Goal: Task Accomplishment & Management: Manage account settings

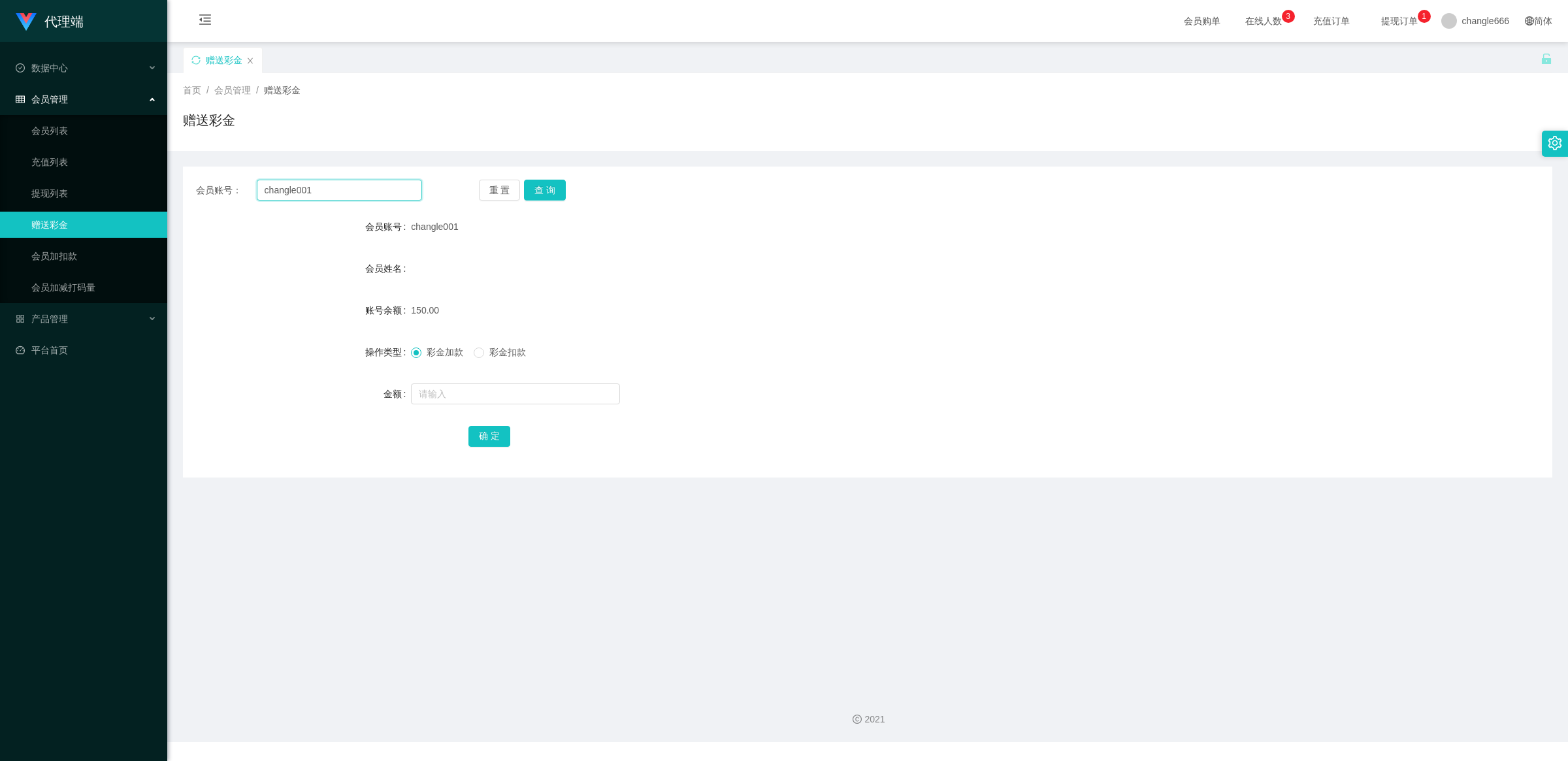
click at [379, 186] on input "changle001" at bounding box center [339, 189] width 165 height 21
paste input "123456"
type input "123456"
click at [556, 185] on button "查 询" at bounding box center [545, 189] width 42 height 21
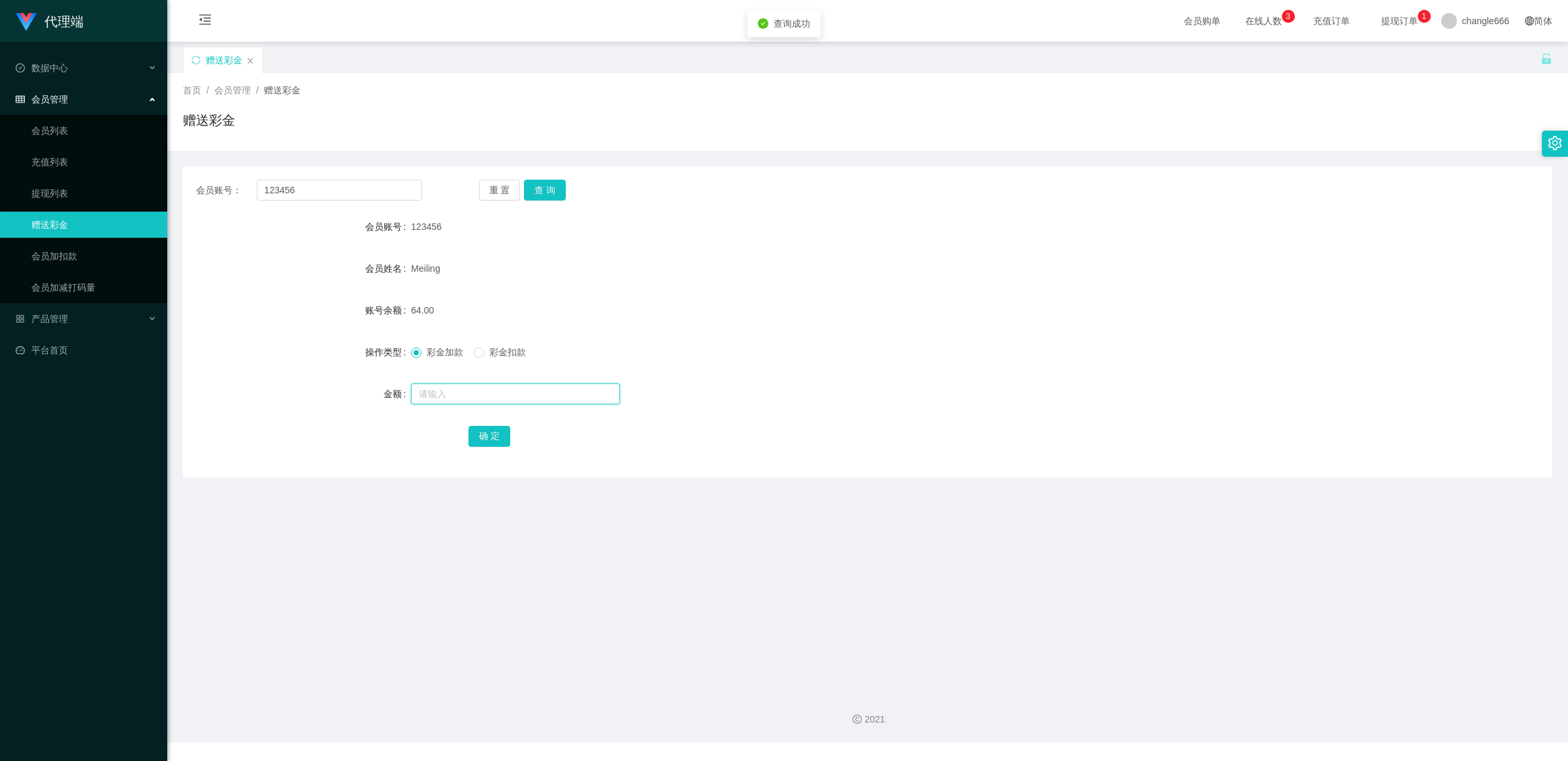
click at [465, 400] on input "text" at bounding box center [515, 394] width 209 height 21
type input "300"
click at [492, 434] on button "确 定" at bounding box center [489, 436] width 42 height 21
click at [279, 183] on input "123456" at bounding box center [339, 189] width 165 height 21
drag, startPoint x: 279, startPoint y: 183, endPoint x: 302, endPoint y: 191, distance: 24.4
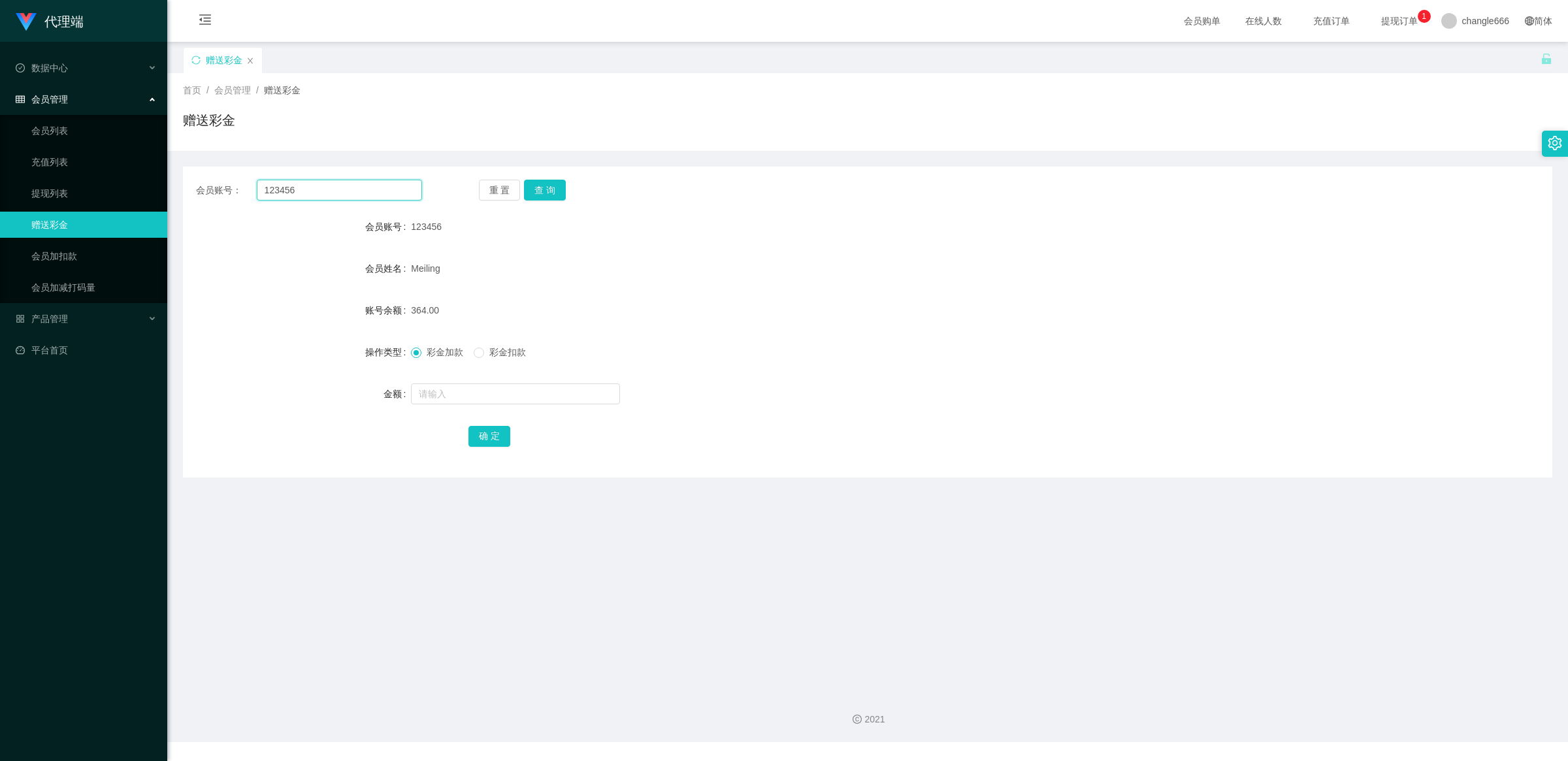
click at [279, 184] on input "123456" at bounding box center [339, 189] width 165 height 21
click at [331, 194] on input "123456" at bounding box center [339, 189] width 165 height 21
click at [308, 192] on input "123456" at bounding box center [339, 189] width 165 height 21
paste input "alexchngymailcom"
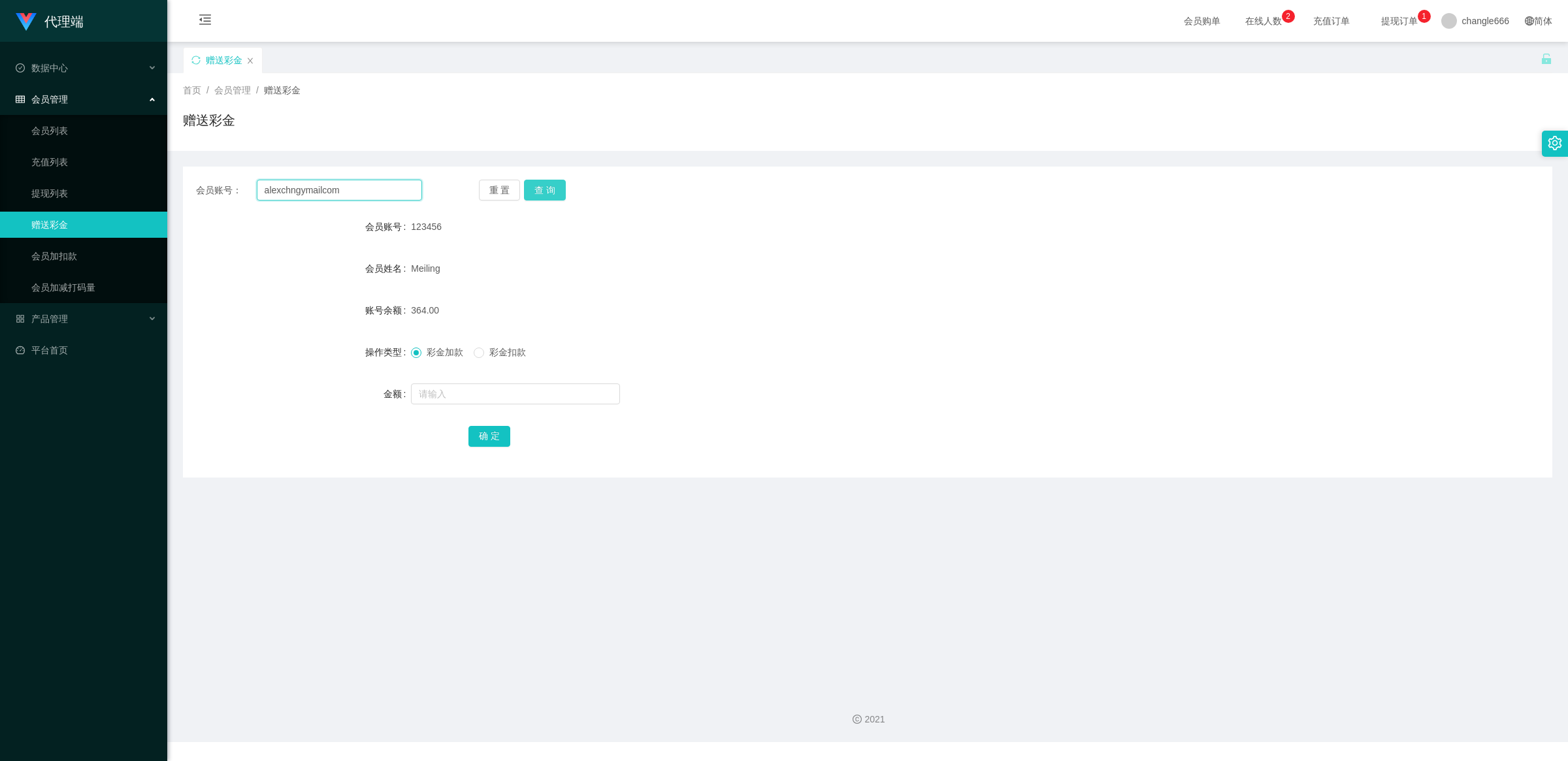
type input "alexchngymailcom"
click at [535, 194] on button "查 询" at bounding box center [545, 189] width 42 height 21
click at [567, 194] on div "重 置 查 询" at bounding box center [592, 189] width 226 height 21
click at [69, 197] on link "提现列表" at bounding box center [94, 193] width 126 height 26
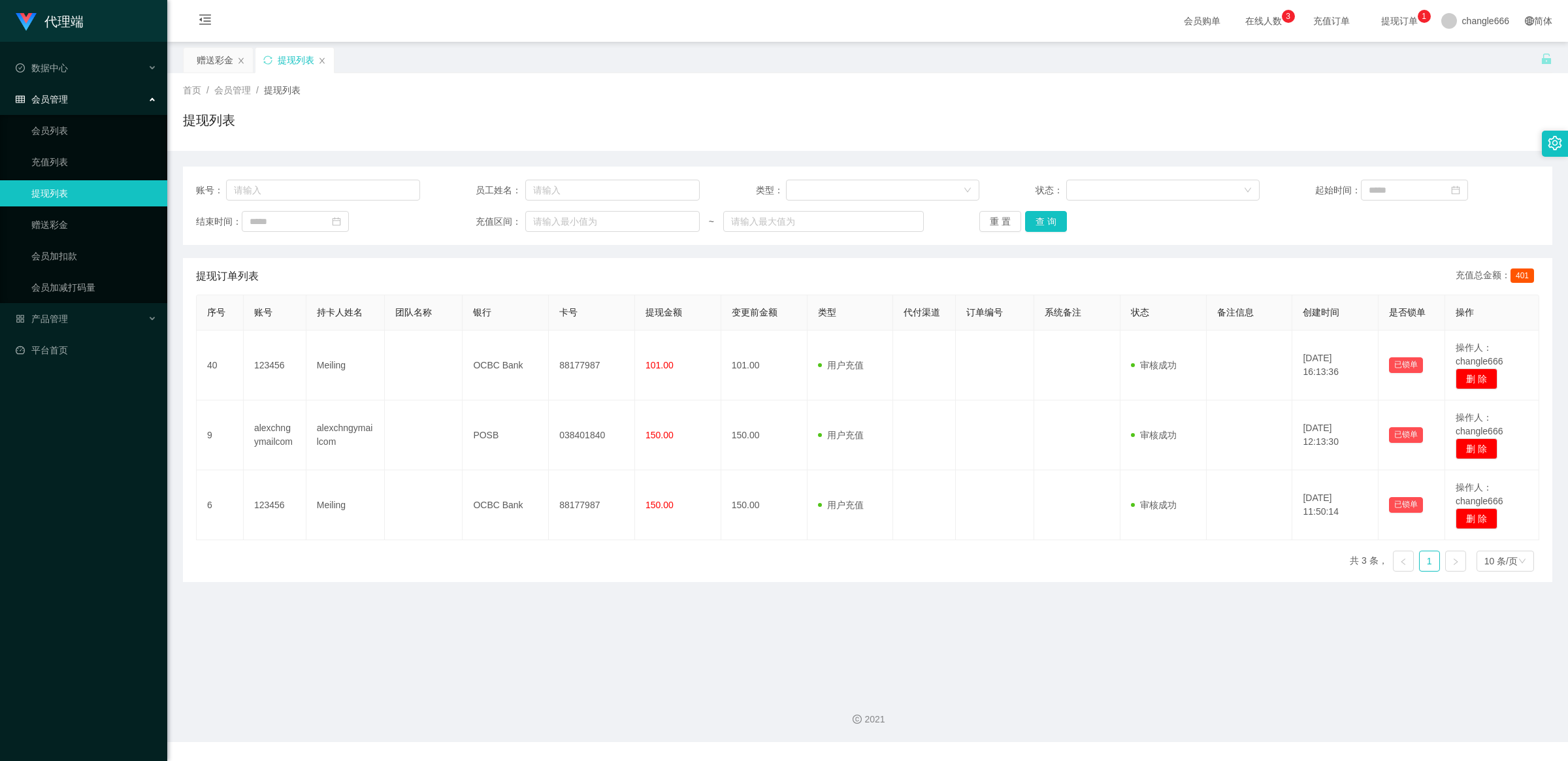
click at [331, 204] on div "账号： 员工姓名： 类型： 状态： 起始时间： 结束时间： 充值区间： ~ 重 置 查 询" at bounding box center [868, 206] width 1369 height 79
click at [339, 194] on input "text" at bounding box center [322, 189] width 194 height 21
paste input "alexchngymailcom"
type input "alexchngymailcom"
click at [1053, 219] on button "查 询" at bounding box center [1046, 221] width 42 height 21
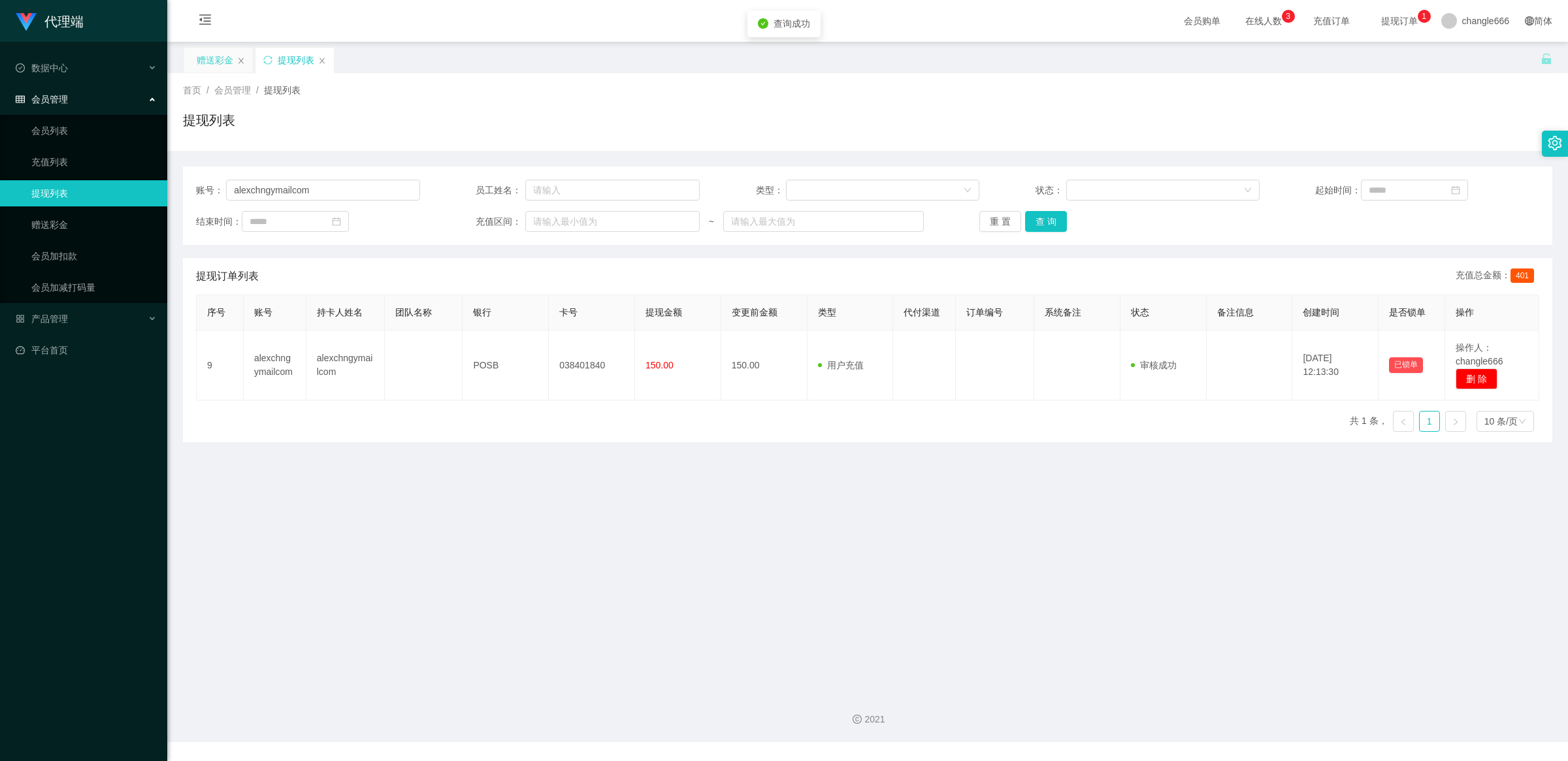
click at [214, 67] on div "赠送彩金" at bounding box center [214, 60] width 36 height 25
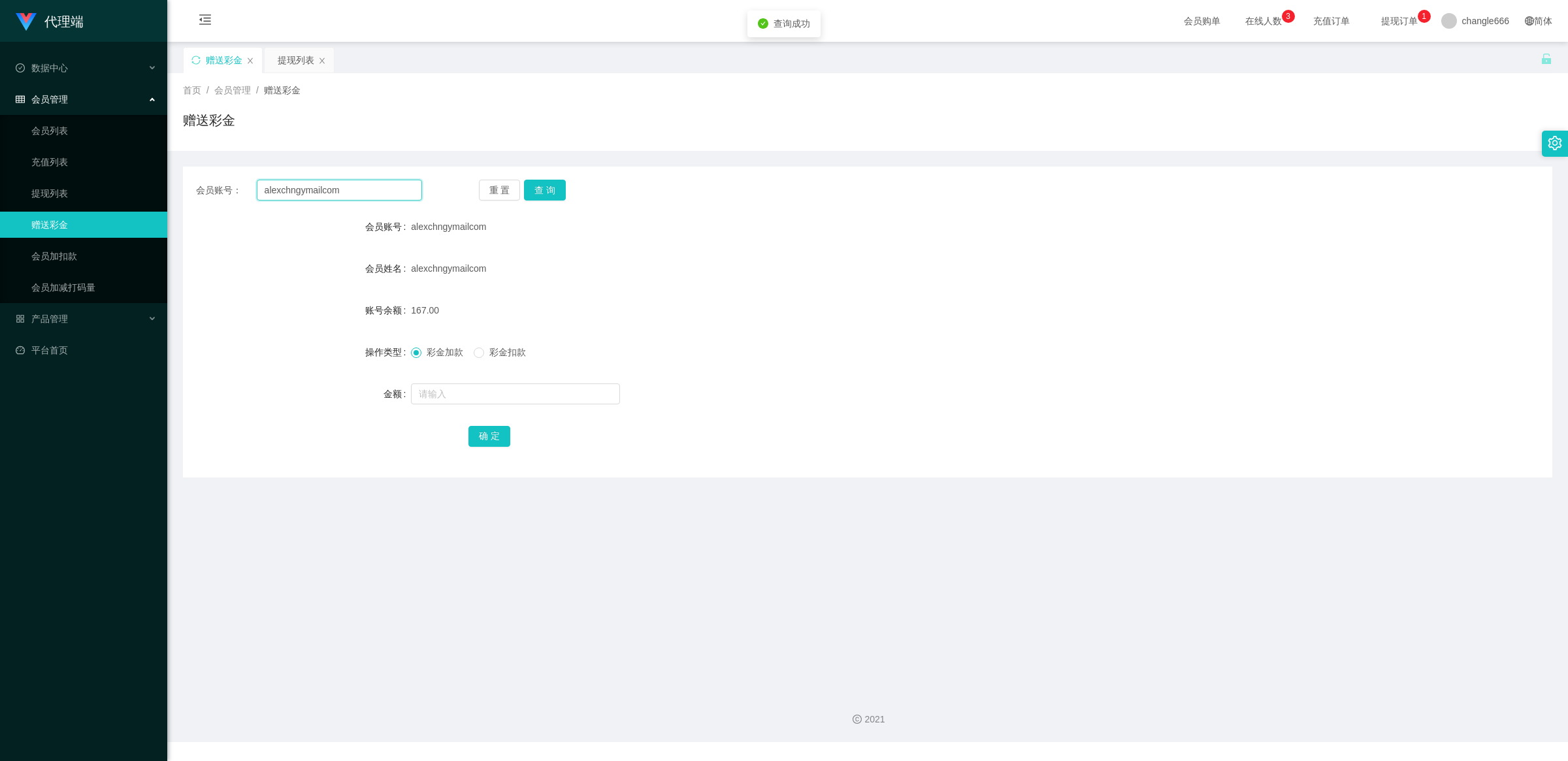
click at [348, 184] on input "alexchngymailcom" at bounding box center [339, 189] width 165 height 21
click at [562, 186] on button "查 询" at bounding box center [545, 189] width 42 height 21
click at [551, 194] on button "查 询" at bounding box center [545, 189] width 42 height 21
click at [79, 135] on link "会员列表" at bounding box center [94, 131] width 126 height 26
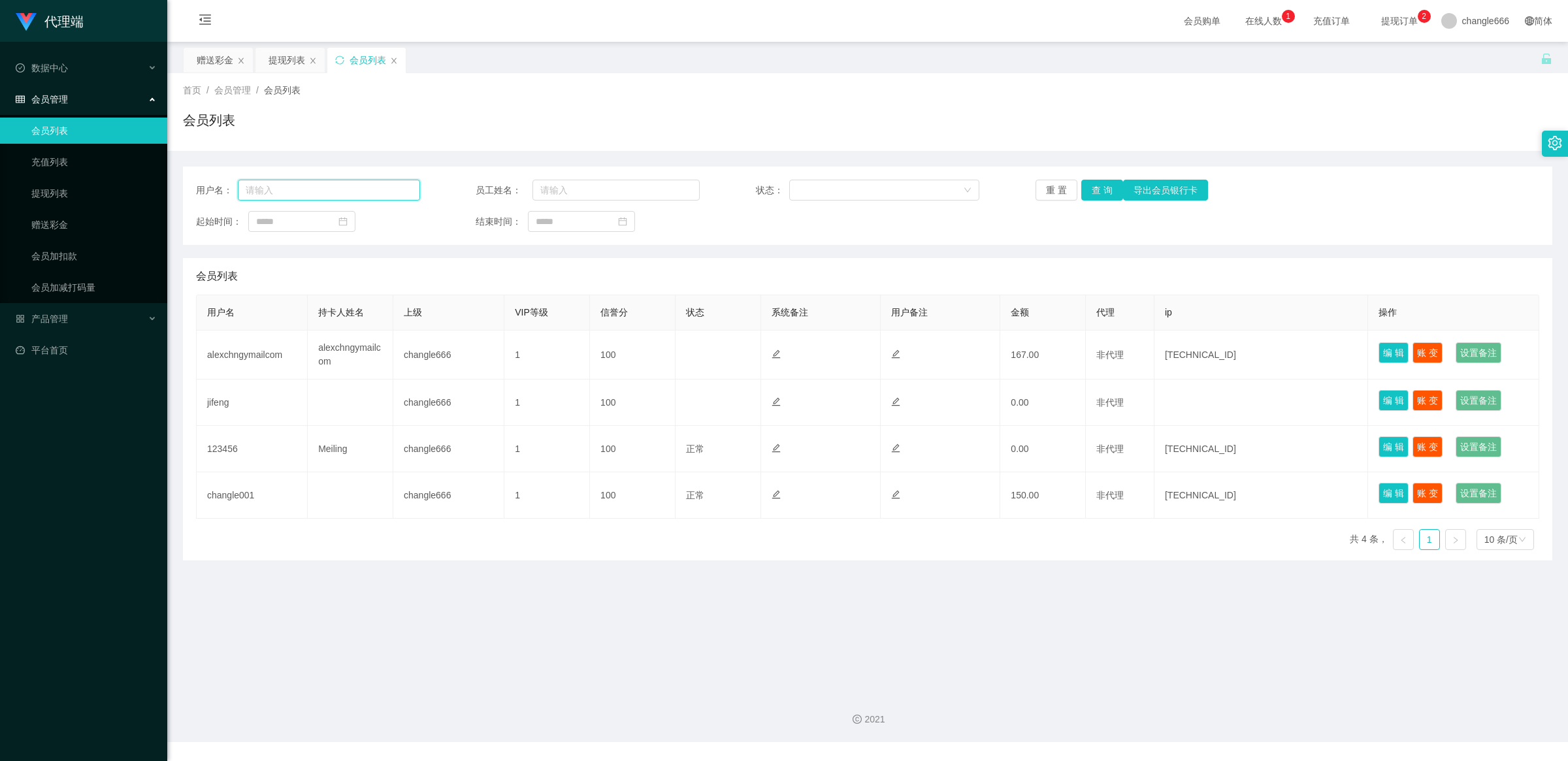
drag, startPoint x: 279, startPoint y: 188, endPoint x: 296, endPoint y: 194, distance: 18.0
click at [279, 188] on input "text" at bounding box center [329, 189] width 182 height 21
paste input "123456"
type input "123456"
click at [1102, 190] on button "查 询" at bounding box center [1102, 189] width 42 height 21
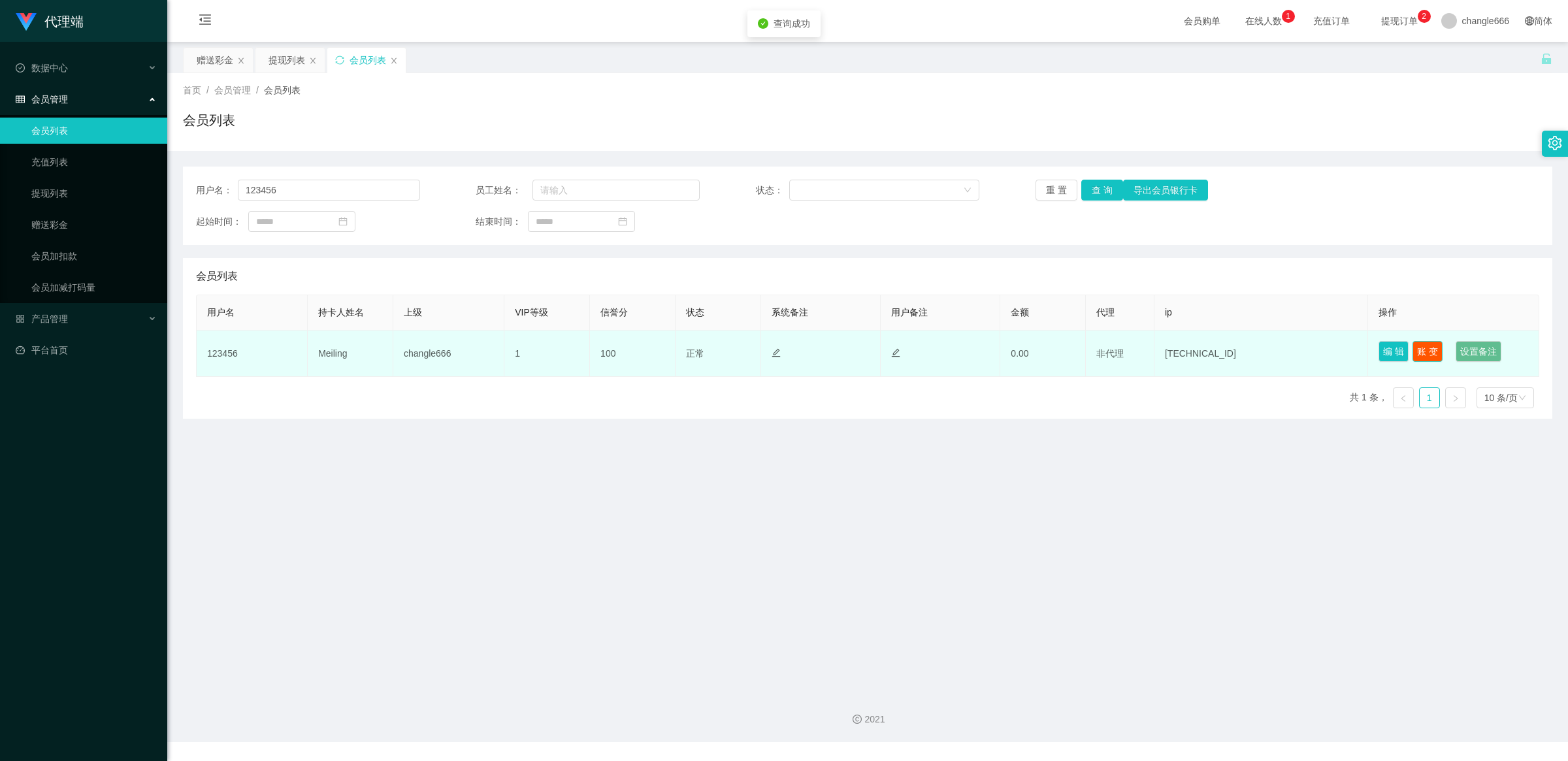
click at [1415, 354] on button "账 变" at bounding box center [1427, 351] width 30 height 21
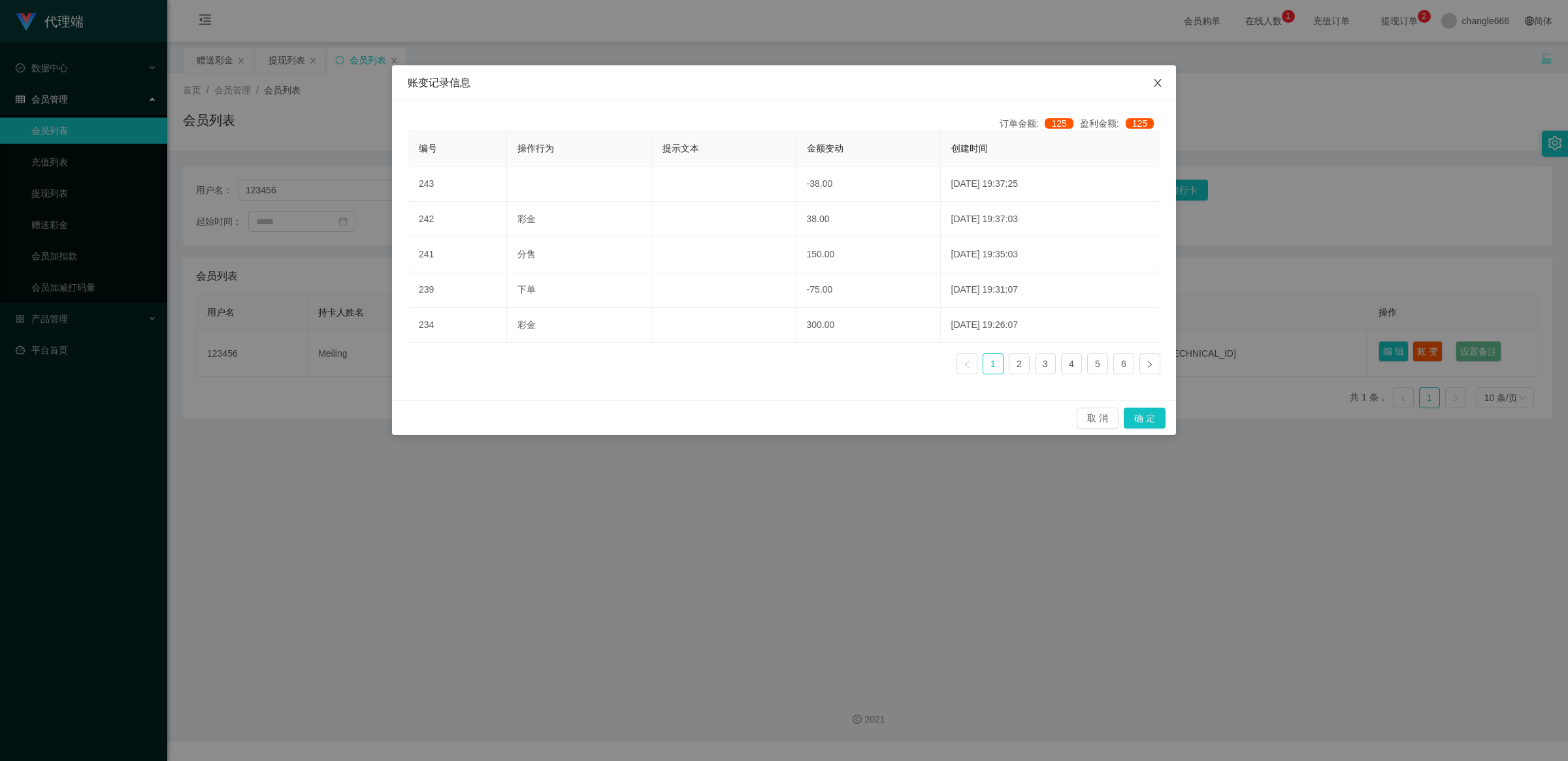
click at [1165, 83] on span "Close" at bounding box center [1157, 83] width 36 height 36
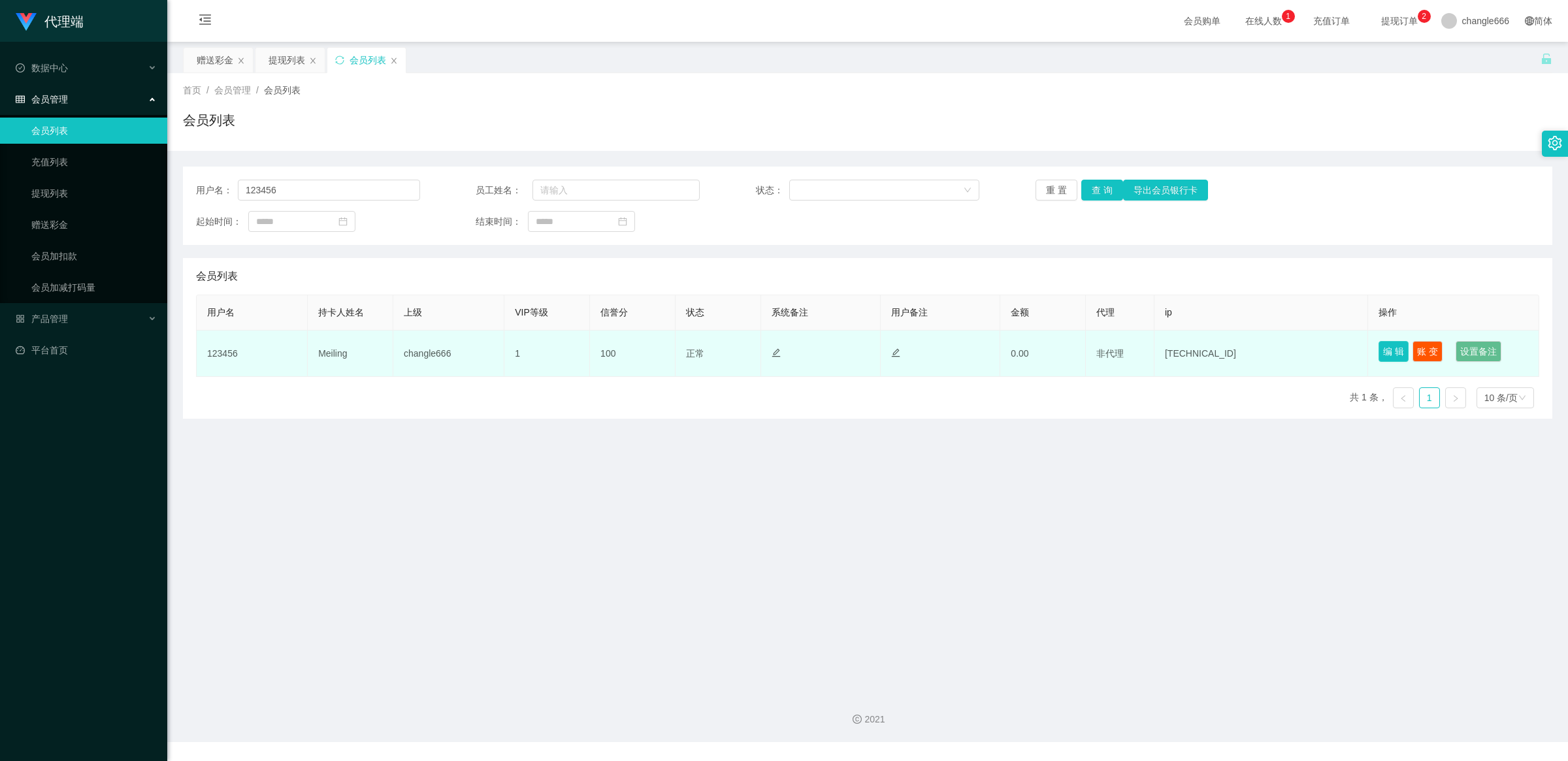
click at [1379, 352] on button "编 辑" at bounding box center [1394, 351] width 30 height 21
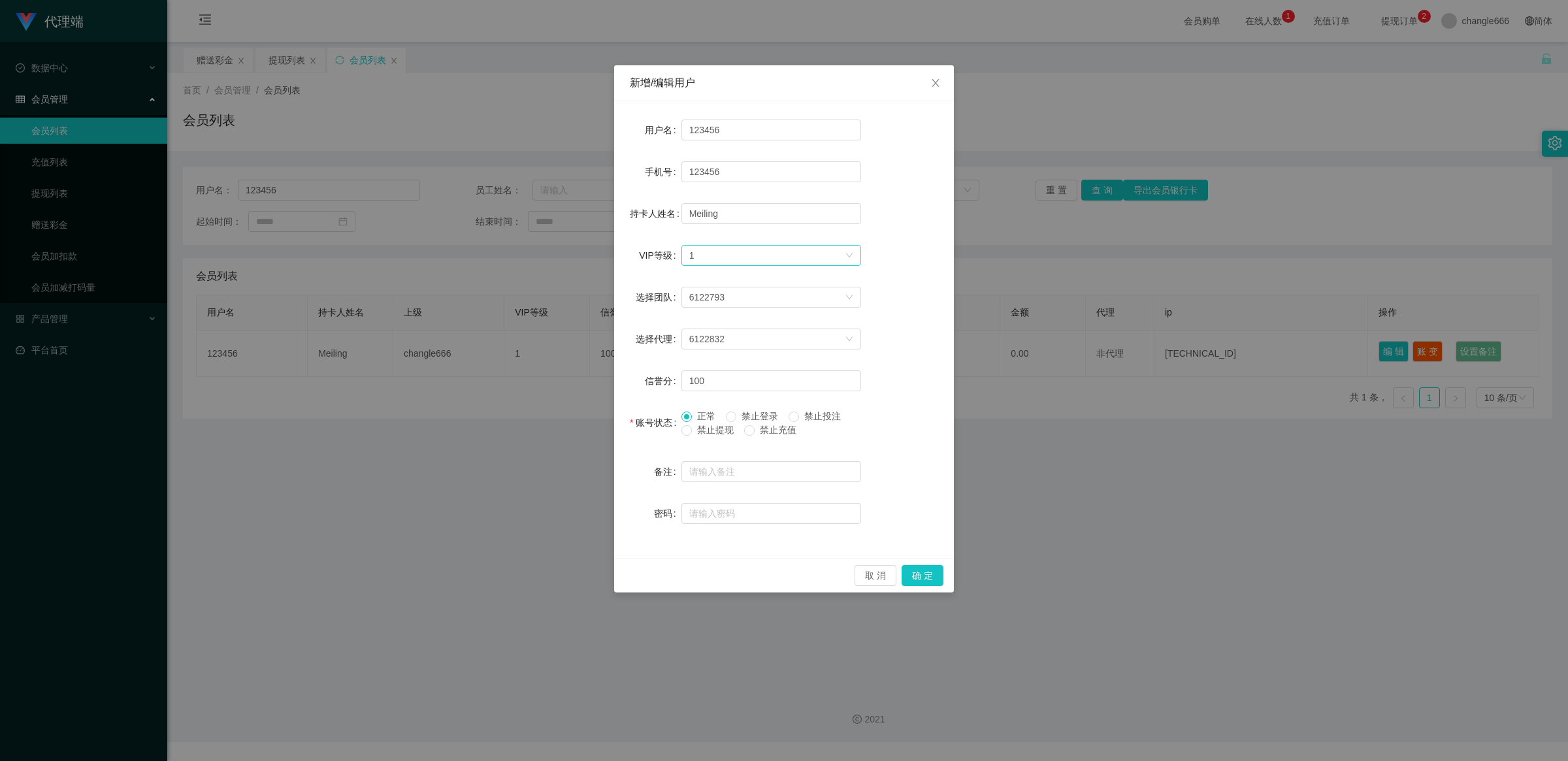
click at [724, 249] on div "选择VIP等级 1" at bounding box center [767, 255] width 156 height 19
click at [715, 301] on li "VIP2" at bounding box center [770, 301] width 179 height 21
click at [934, 573] on button "确 定" at bounding box center [923, 575] width 42 height 21
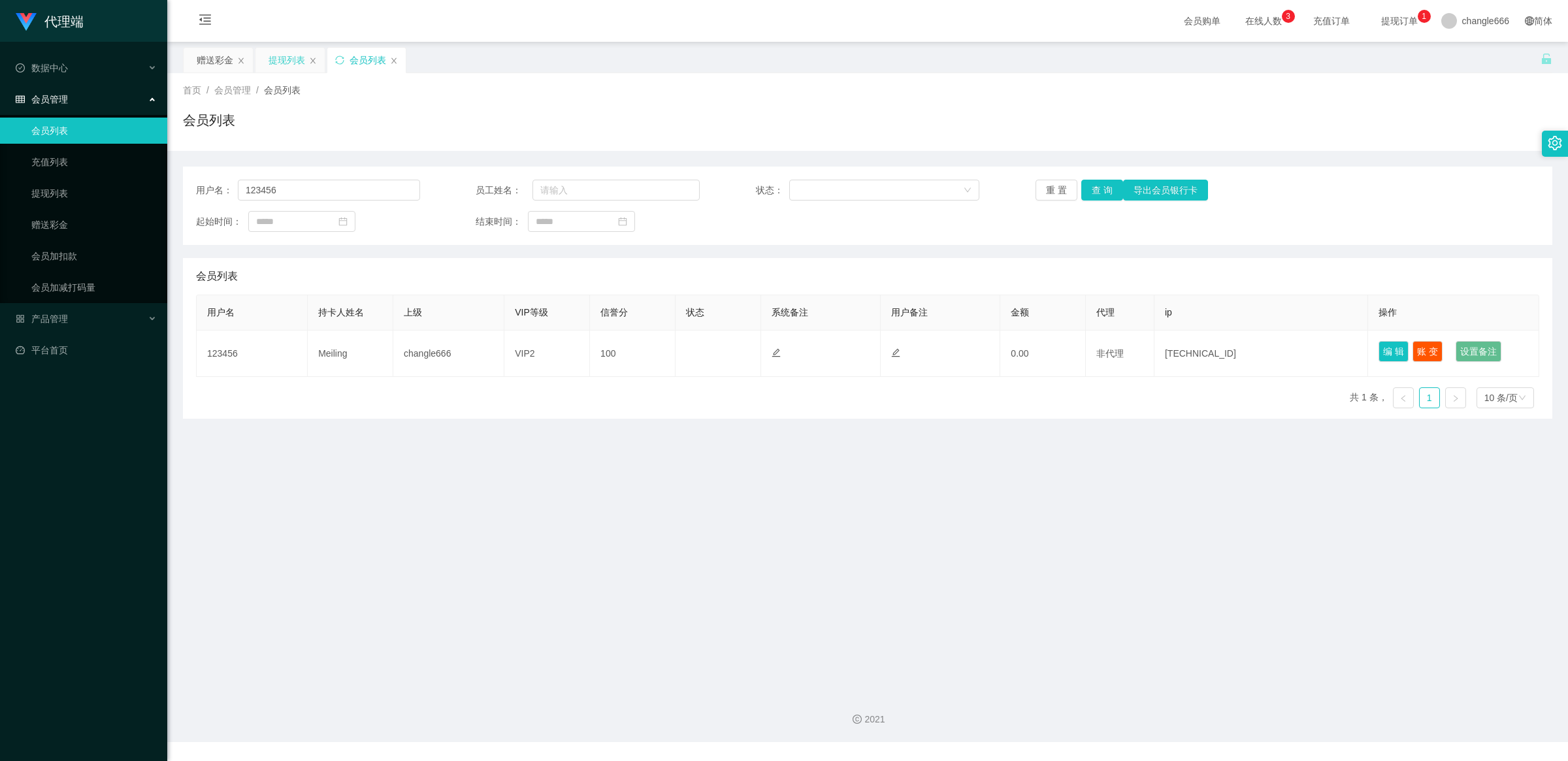
click at [278, 54] on div "提现列表" at bounding box center [287, 60] width 36 height 25
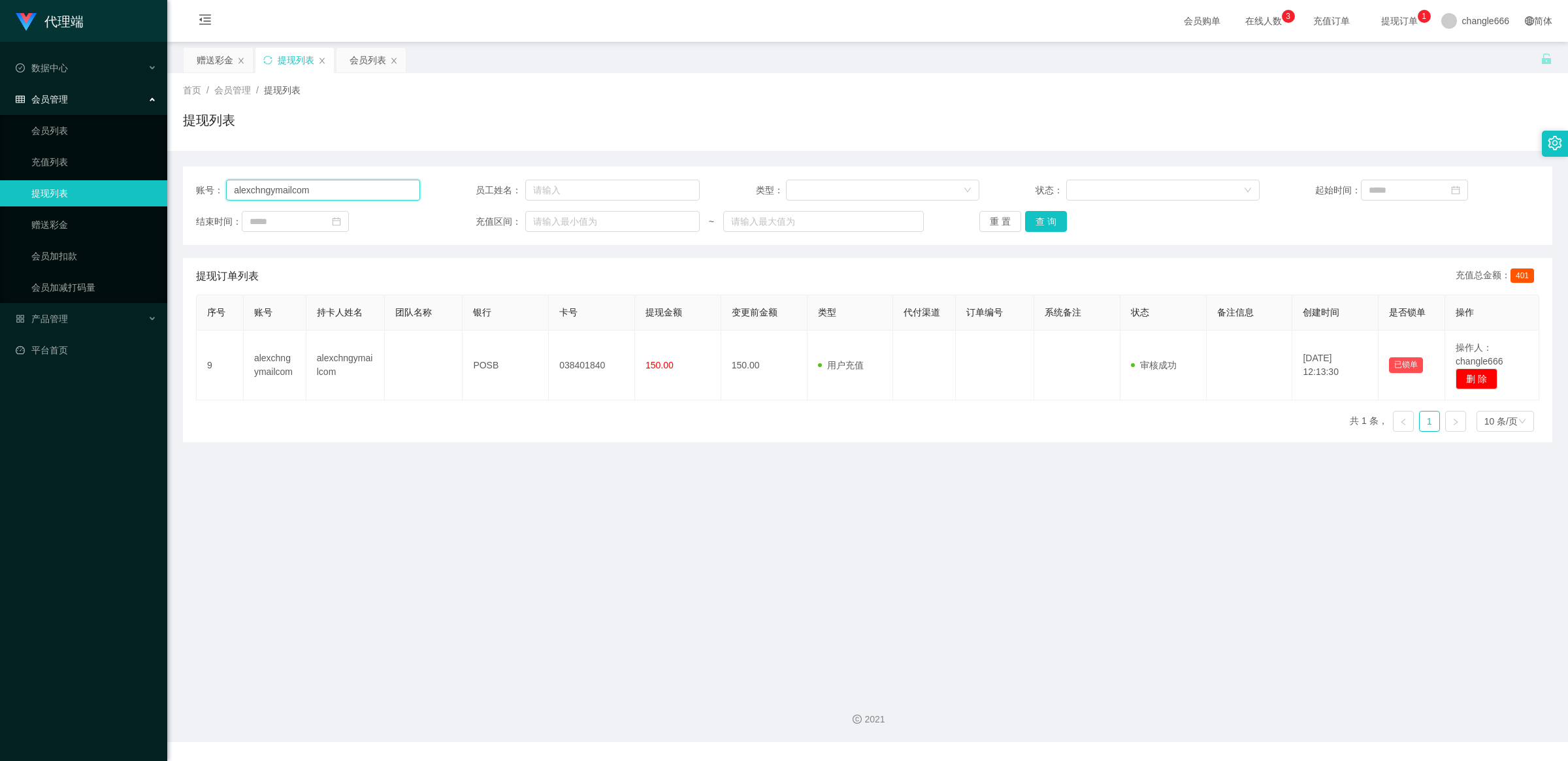
click at [379, 194] on input "alexchngymailcom" at bounding box center [322, 189] width 194 height 21
click at [1049, 221] on button "查 询" at bounding box center [1046, 221] width 42 height 21
click at [211, 57] on div "赠送彩金" at bounding box center [214, 60] width 36 height 25
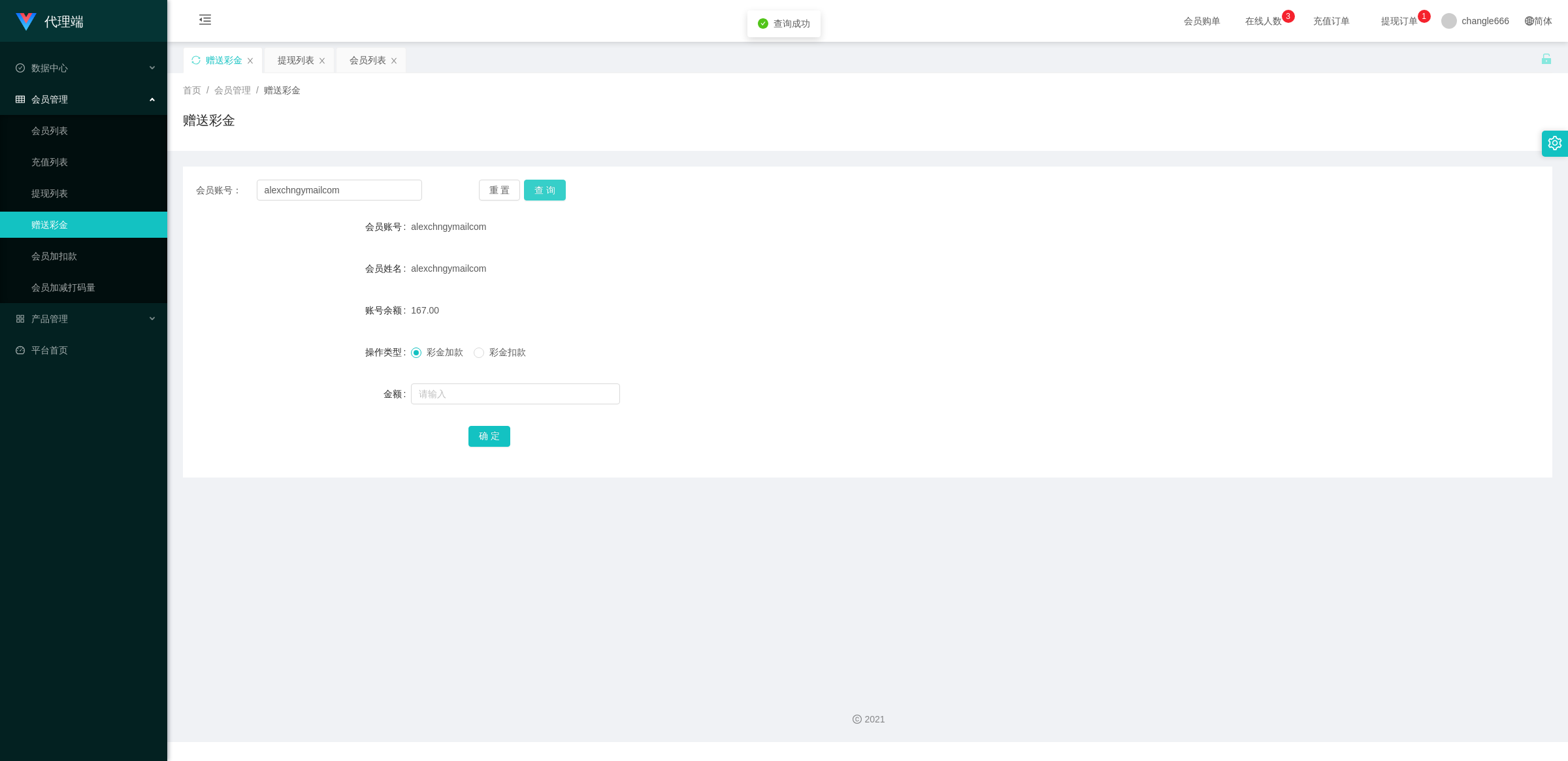
click at [545, 190] on button "查 询" at bounding box center [545, 189] width 42 height 21
click at [545, 190] on button "查 询" at bounding box center [545, 189] width 42 height 21
click at [549, 190] on button "查 询" at bounding box center [552, 189] width 56 height 21
click at [549, 190] on div "重 置 查 询" at bounding box center [592, 189] width 226 height 21
click at [550, 190] on button "查 询" at bounding box center [545, 189] width 42 height 21
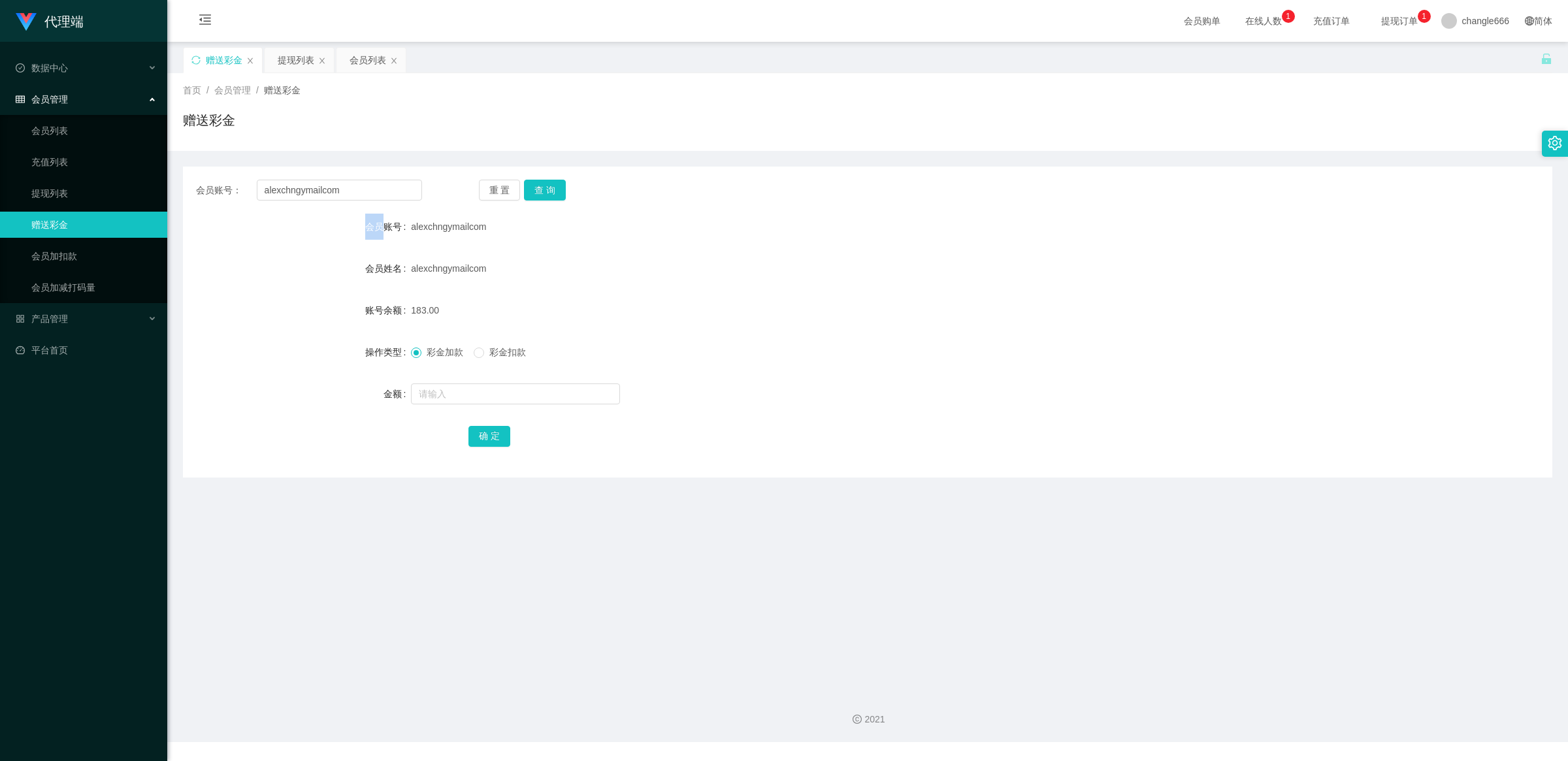
click at [354, 65] on div "会员列表" at bounding box center [367, 60] width 36 height 25
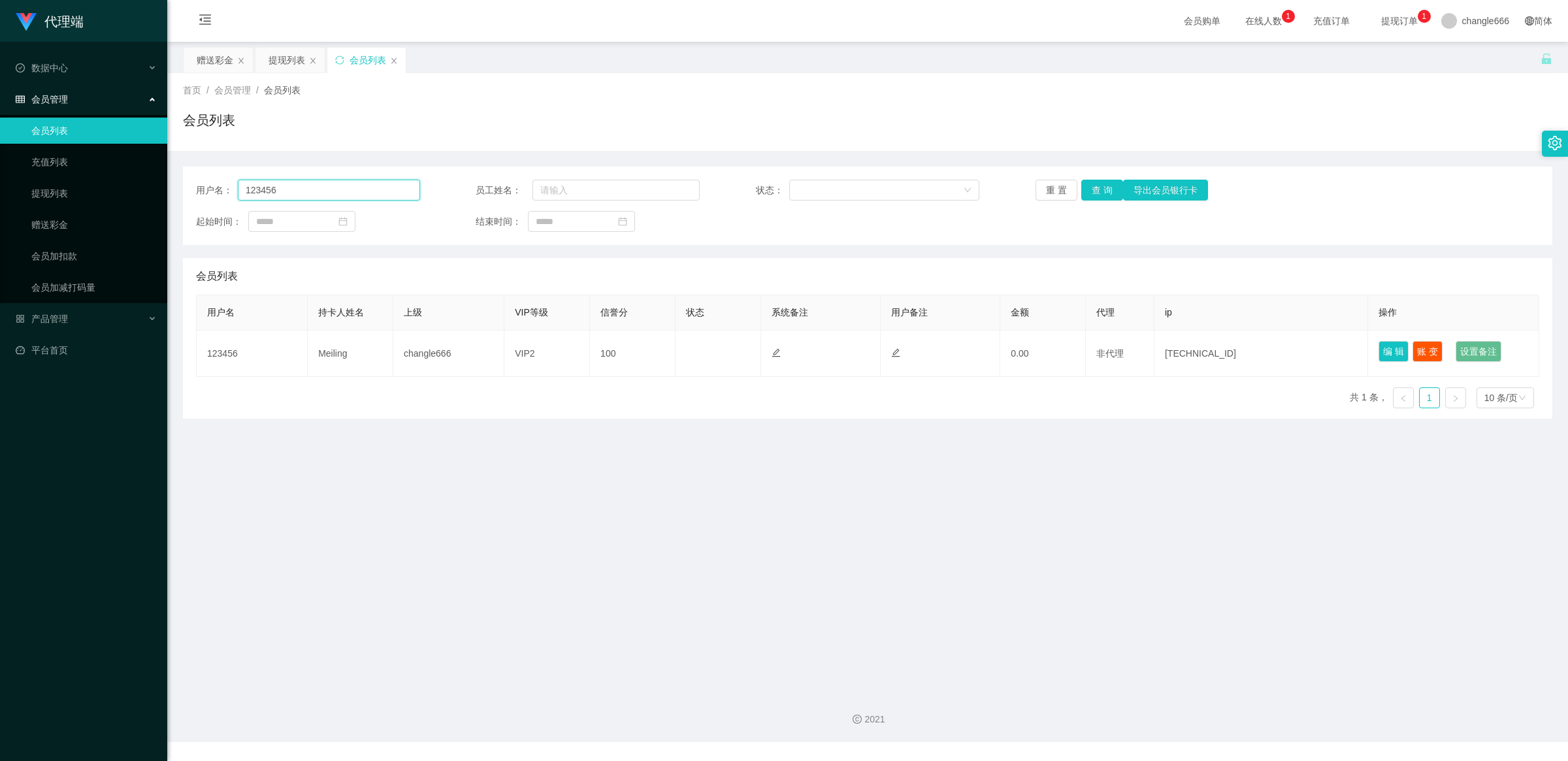
click at [314, 193] on input "123456" at bounding box center [329, 189] width 182 height 21
click at [317, 191] on input "123456" at bounding box center [329, 189] width 182 height 21
paste input "alexchngymailcom"
type input "alexchngymailcom"
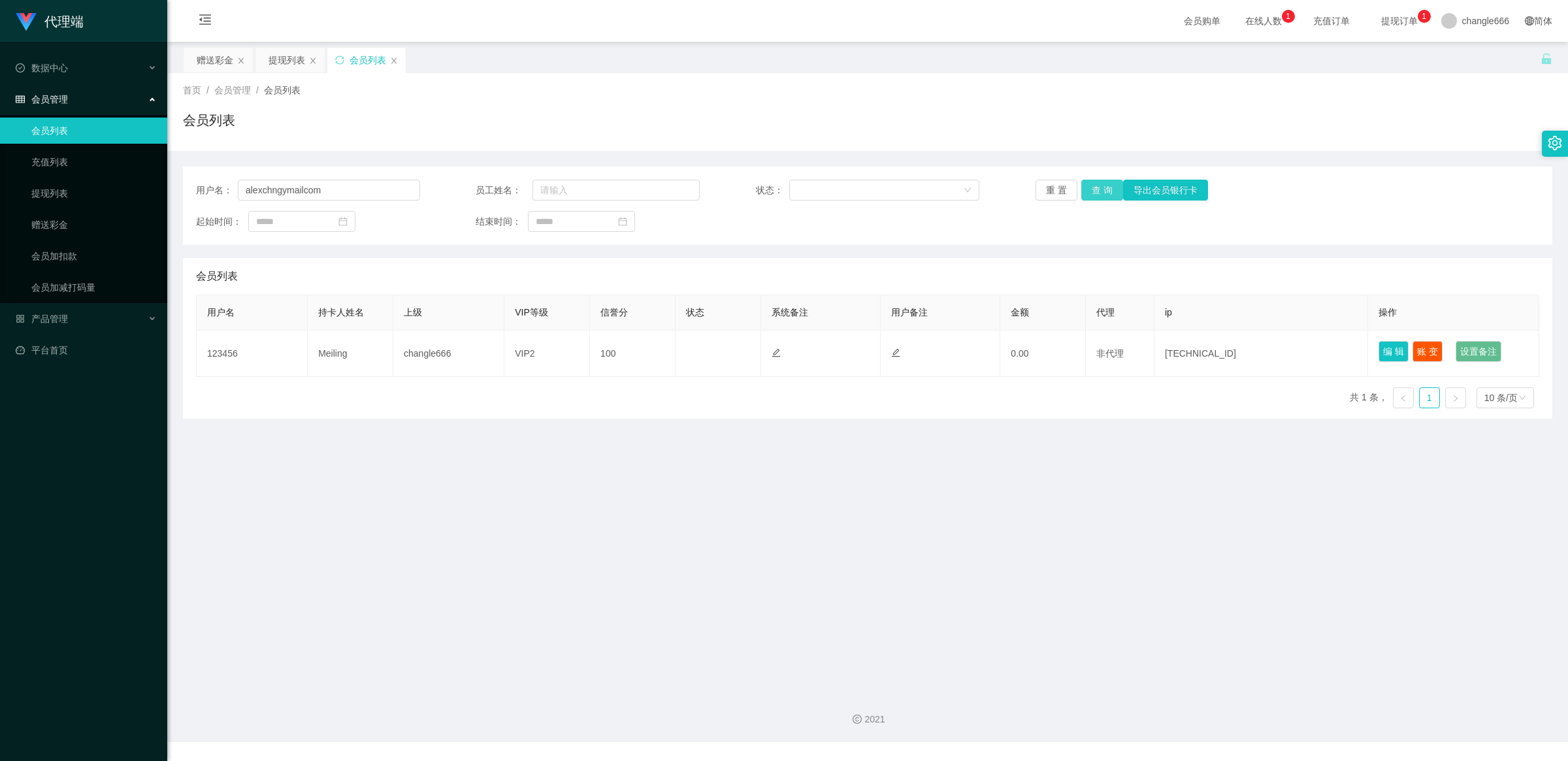
click at [1096, 196] on button "查 询" at bounding box center [1102, 189] width 42 height 21
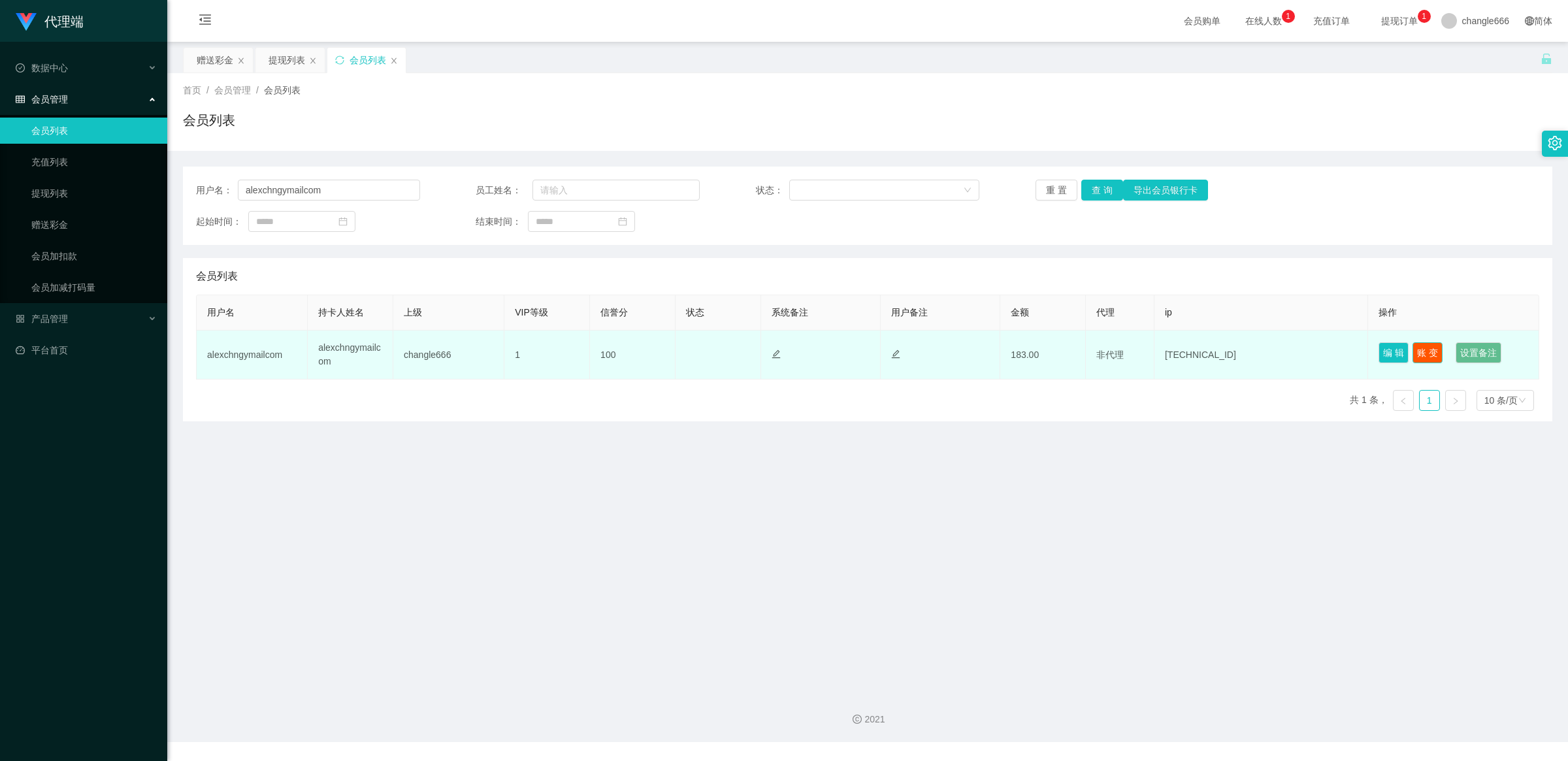
click at [1421, 356] on button "账 变" at bounding box center [1427, 352] width 30 height 21
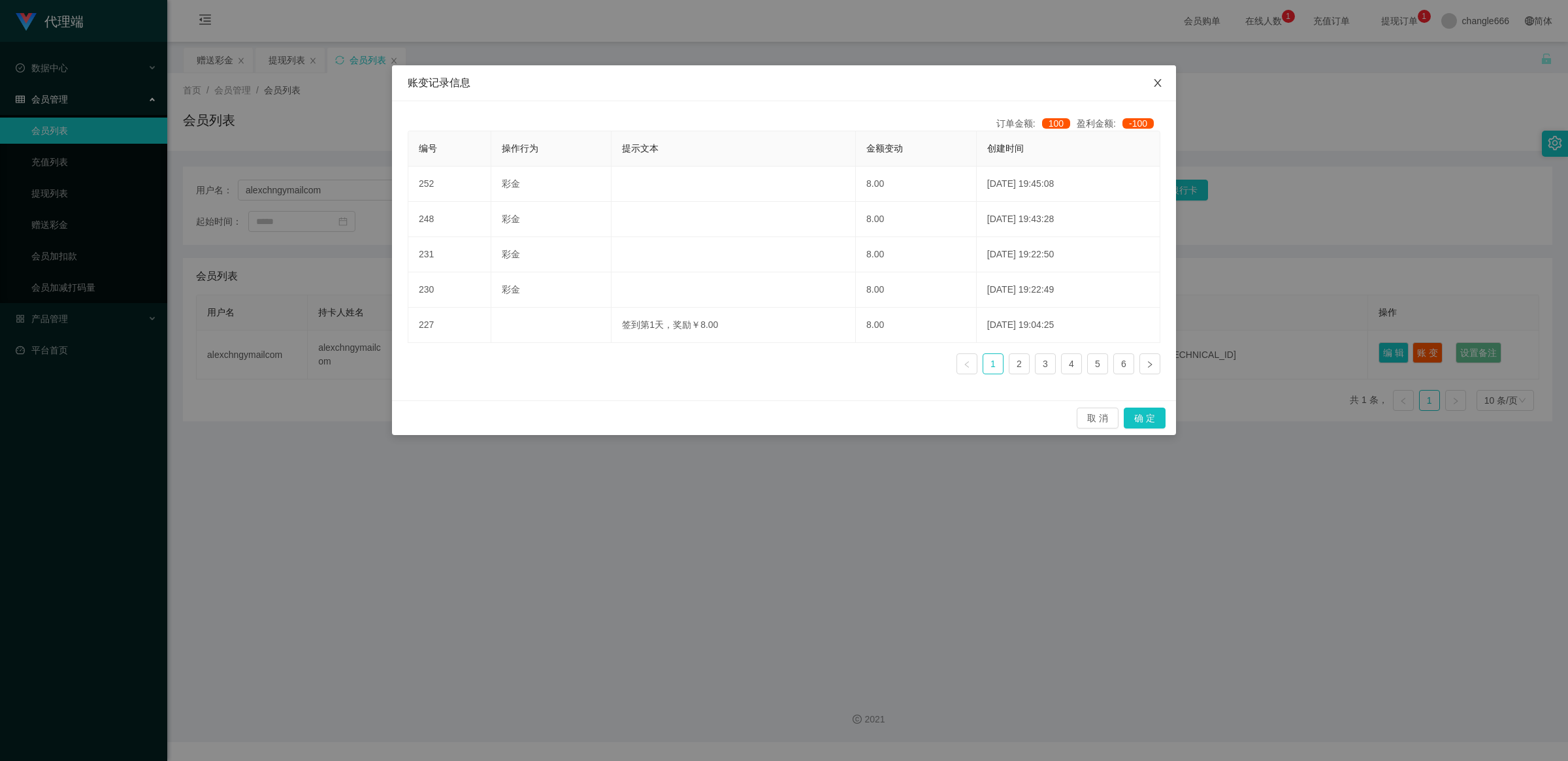
click at [1160, 82] on icon "图标: close" at bounding box center [1158, 83] width 11 height 11
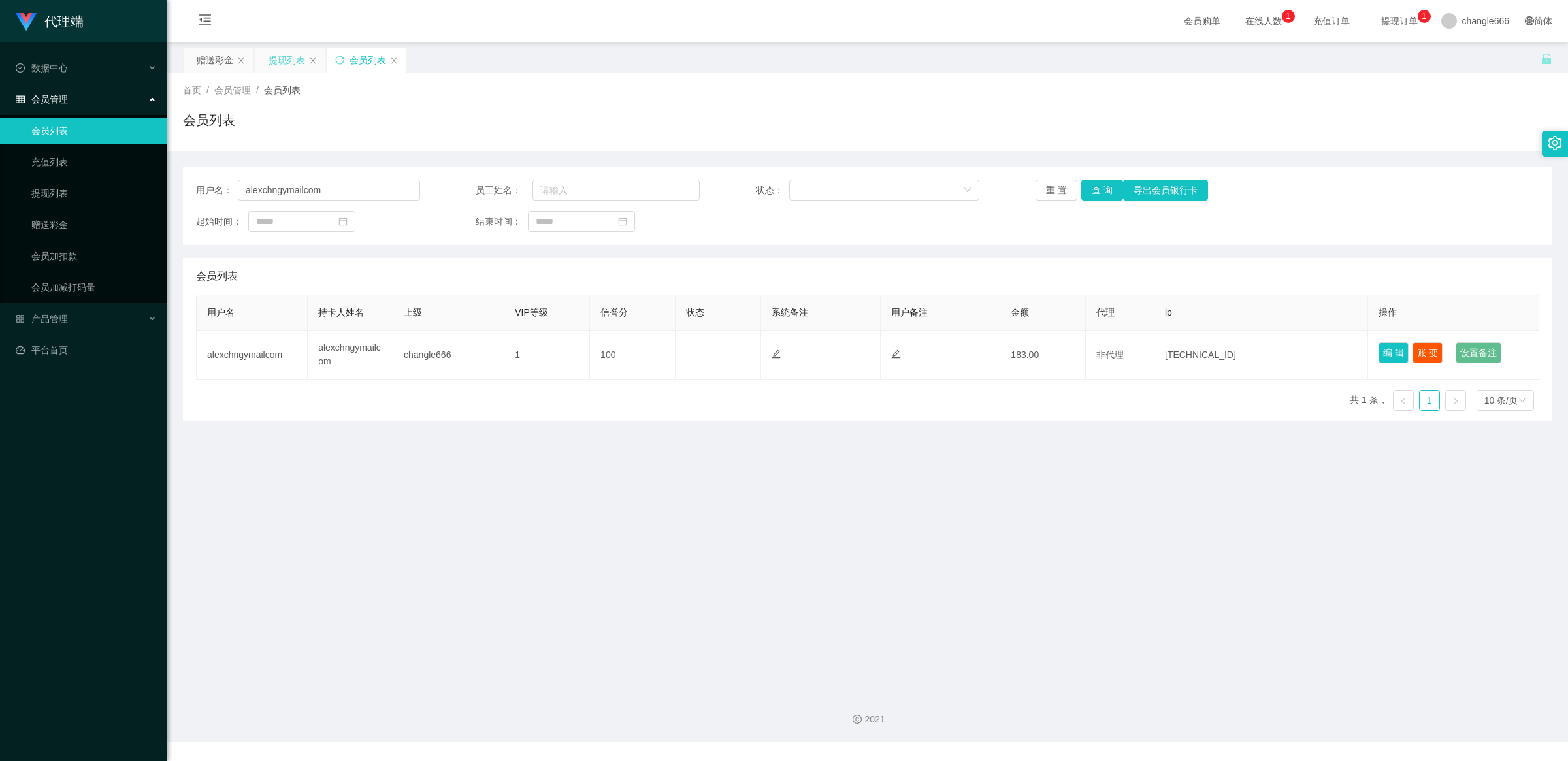
click at [279, 63] on div "提现列表" at bounding box center [287, 60] width 36 height 25
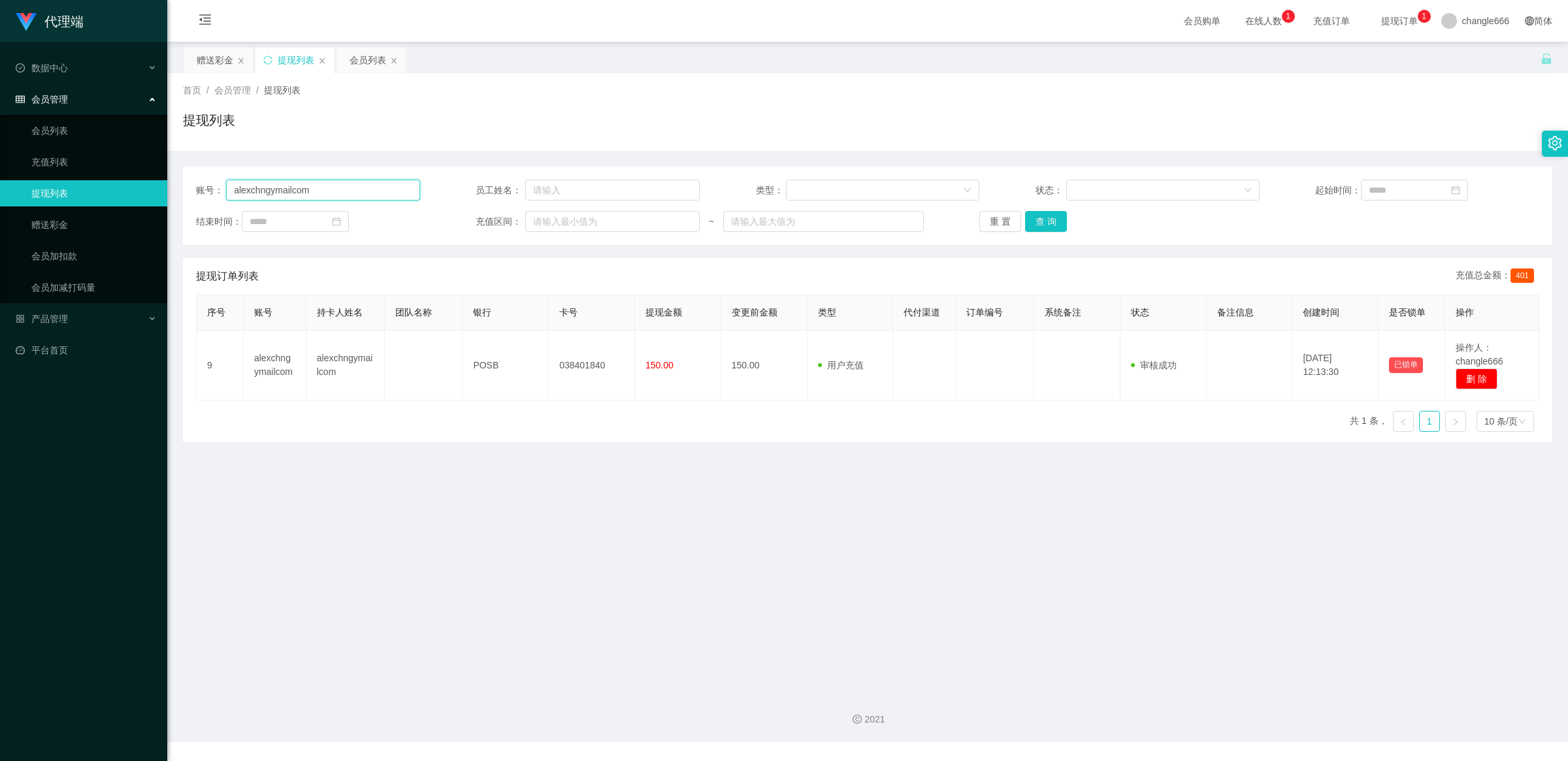
click at [345, 194] on input "alexchngymailcom" at bounding box center [322, 189] width 194 height 21
click at [1056, 225] on button "查 询" at bounding box center [1046, 221] width 42 height 21
click at [374, 65] on div "会员列表" at bounding box center [367, 60] width 36 height 25
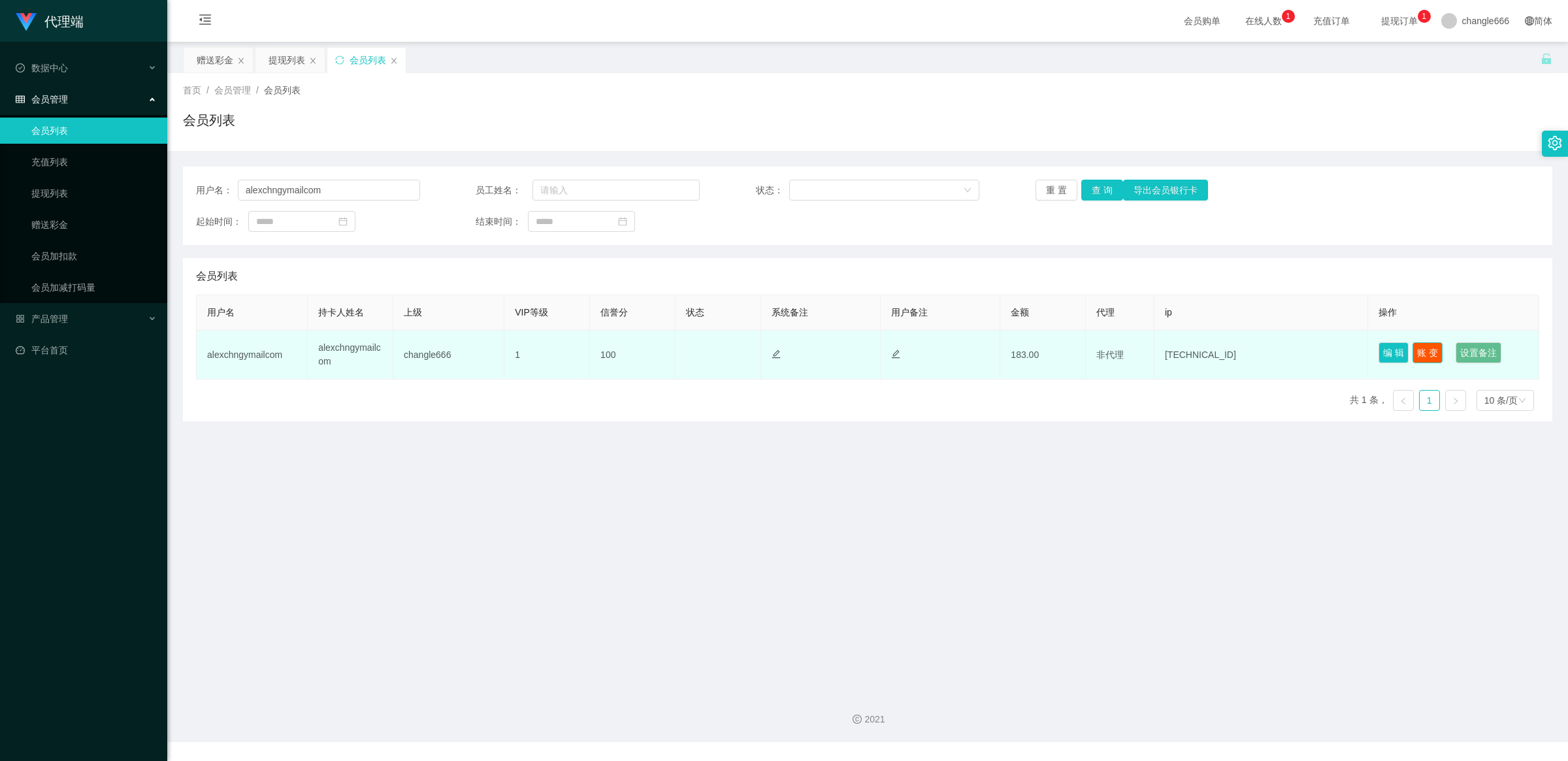
click at [1432, 352] on button "账 变" at bounding box center [1427, 352] width 30 height 21
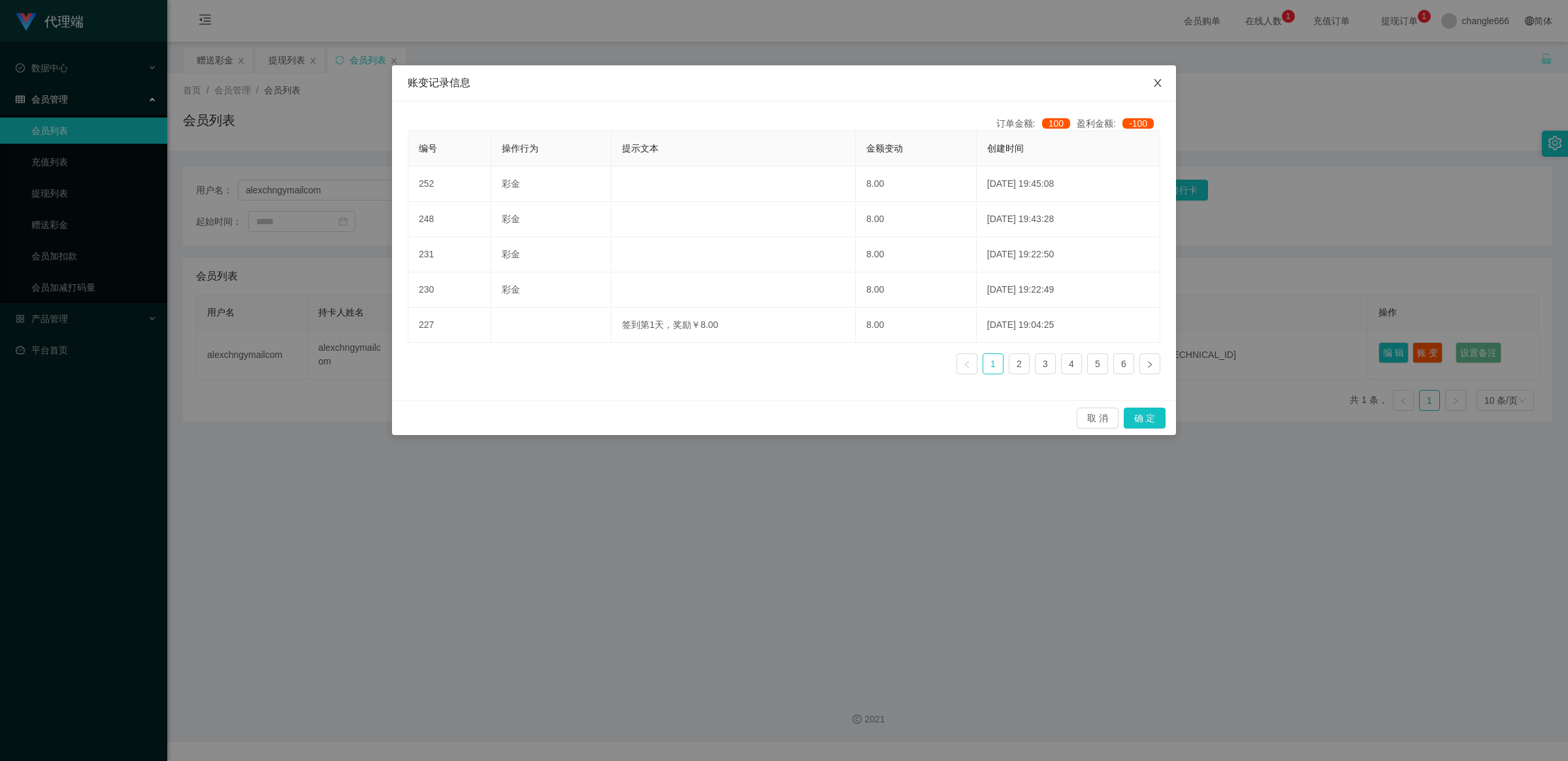
click at [1155, 83] on icon "图标: close" at bounding box center [1158, 83] width 11 height 11
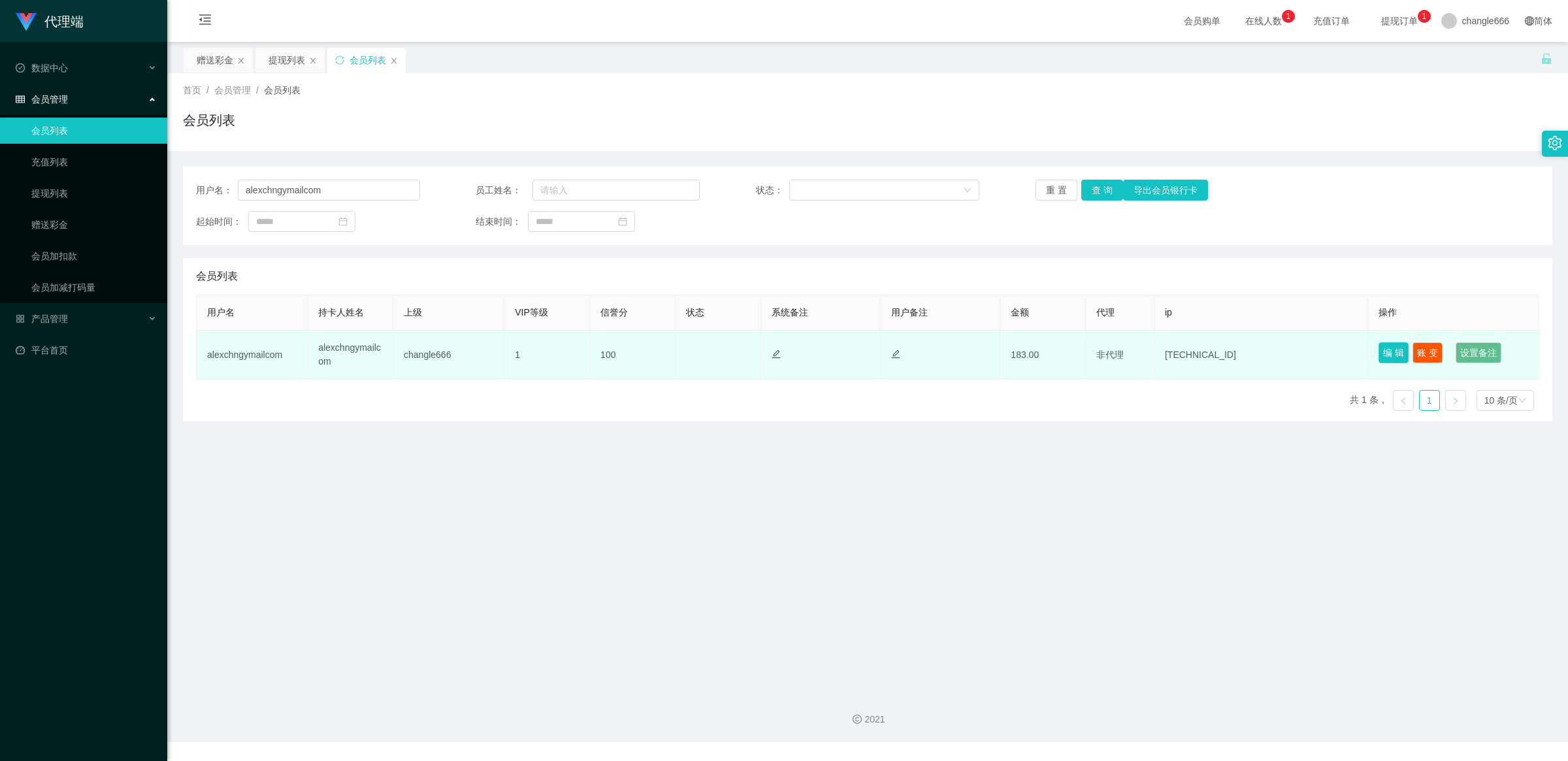
click at [1379, 345] on button "编 辑" at bounding box center [1394, 352] width 30 height 21
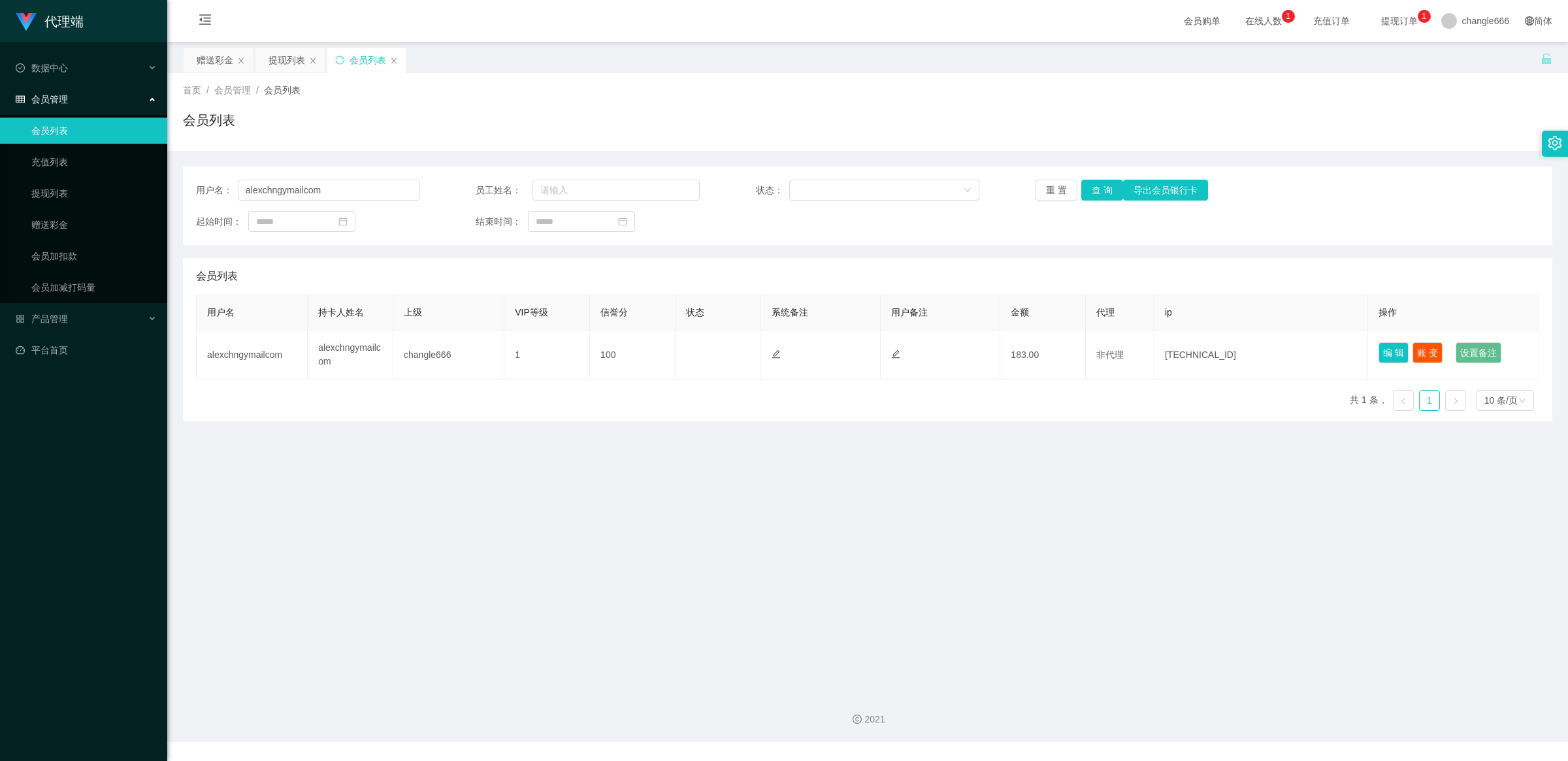
type input "alexchngymailcom"
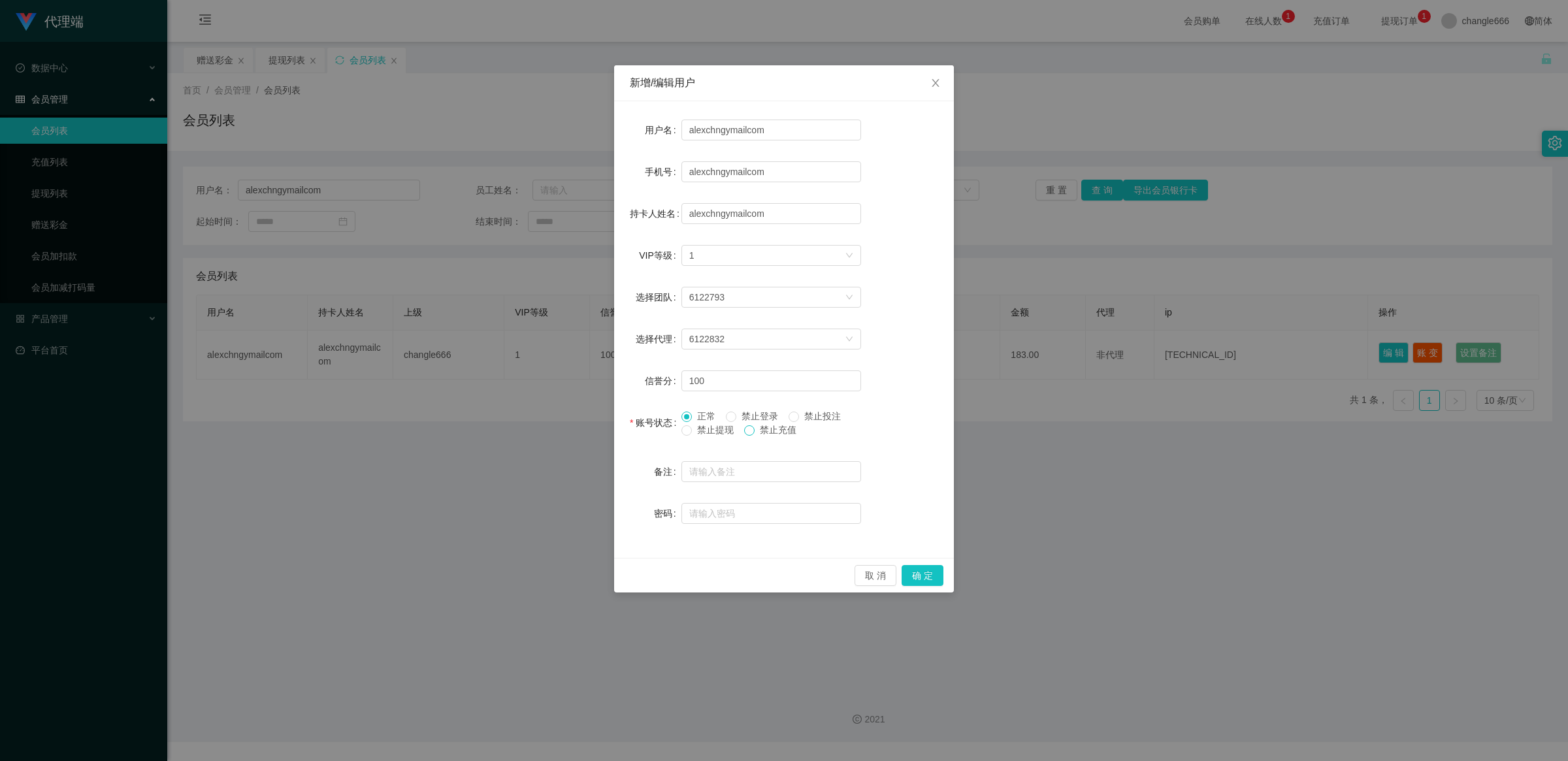
click at [755, 430] on span at bounding box center [749, 430] width 11 height 11
click at [690, 415] on span at bounding box center [687, 417] width 11 height 11
drag, startPoint x: 903, startPoint y: 567, endPoint x: 920, endPoint y: 573, distance: 18.0
click at [907, 568] on button "确 定" at bounding box center [923, 575] width 42 height 21
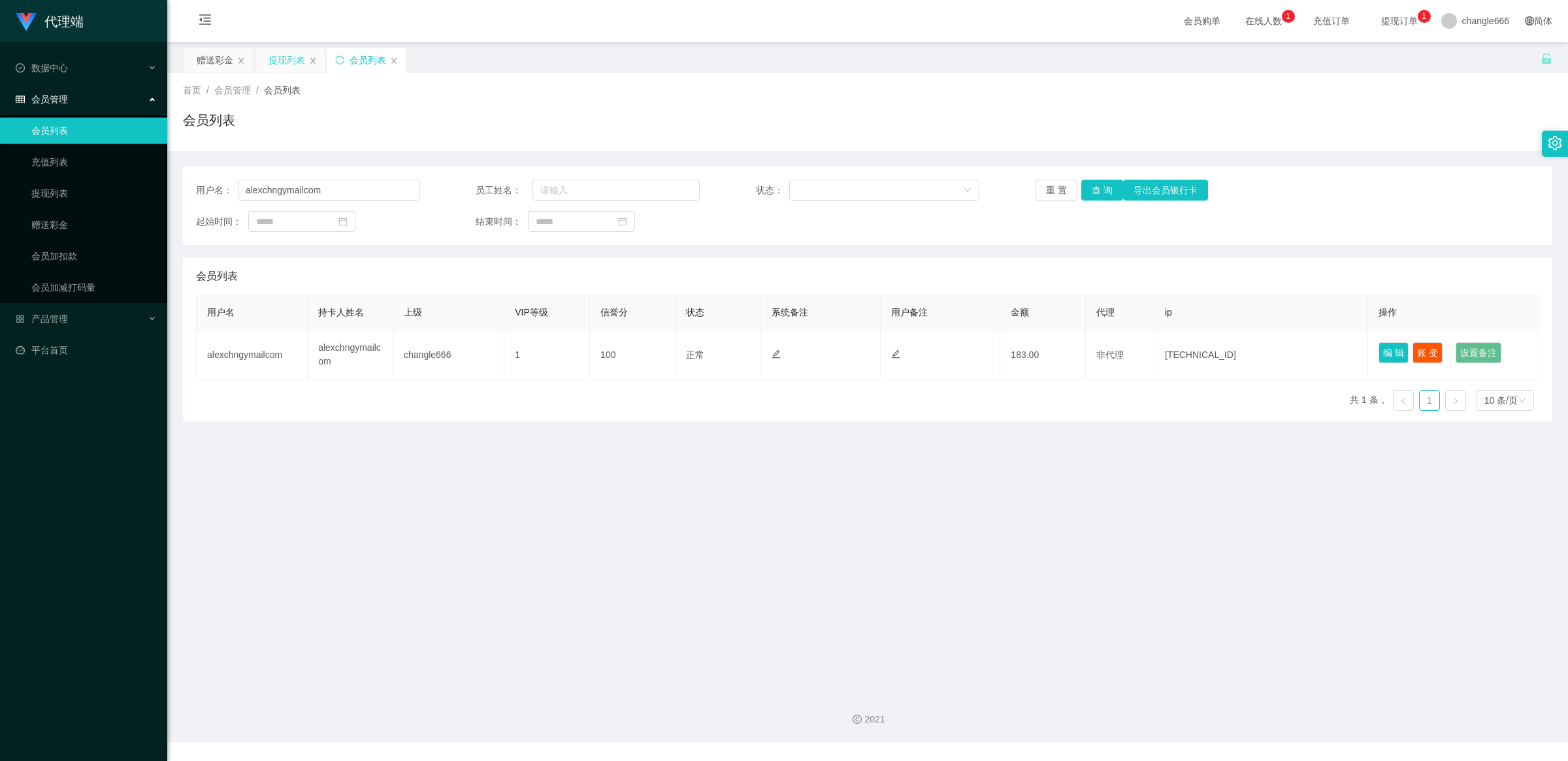
click at [298, 52] on div "提现列表" at bounding box center [287, 60] width 36 height 25
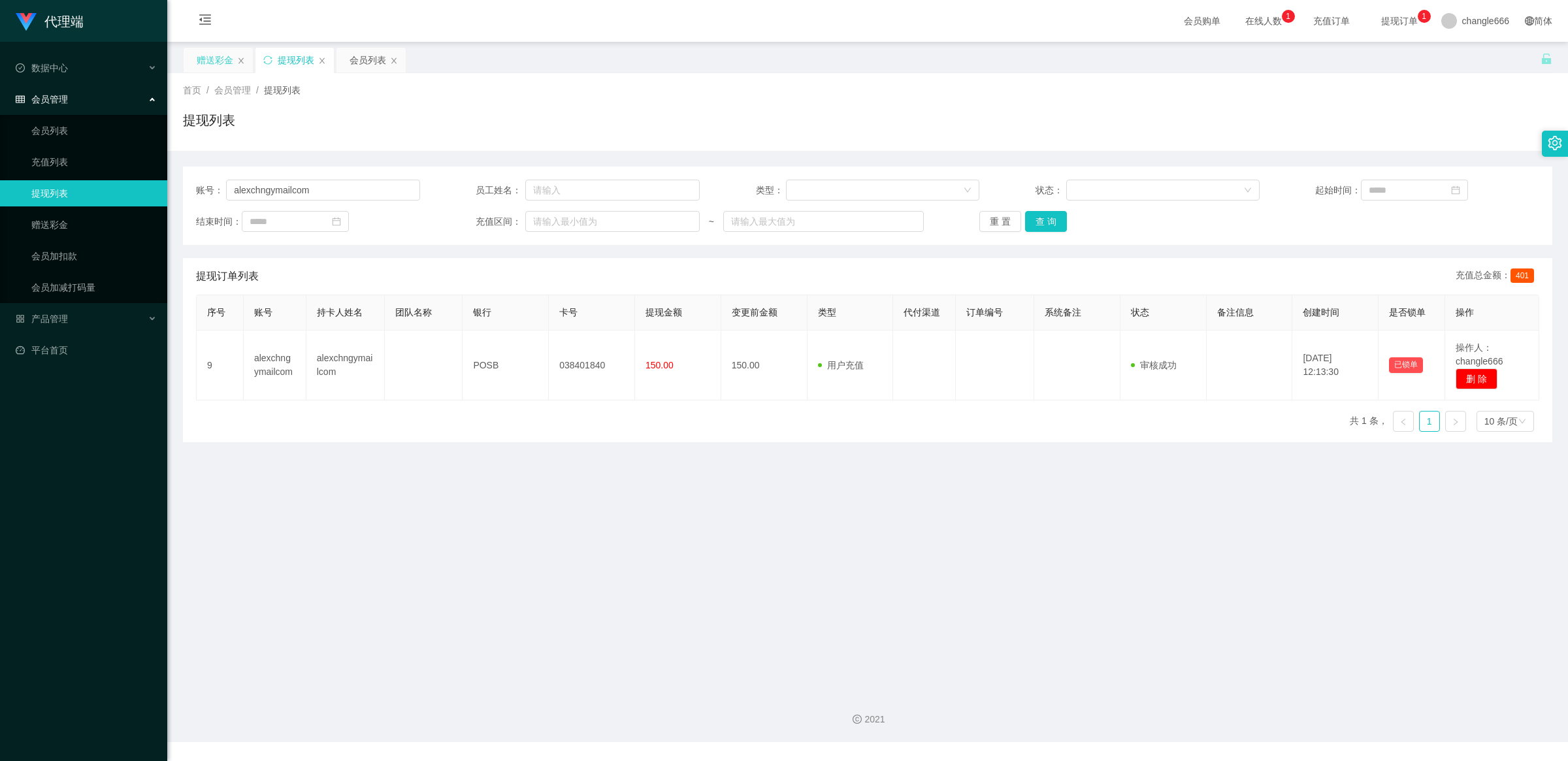
click at [220, 56] on div "赠送彩金" at bounding box center [214, 60] width 36 height 25
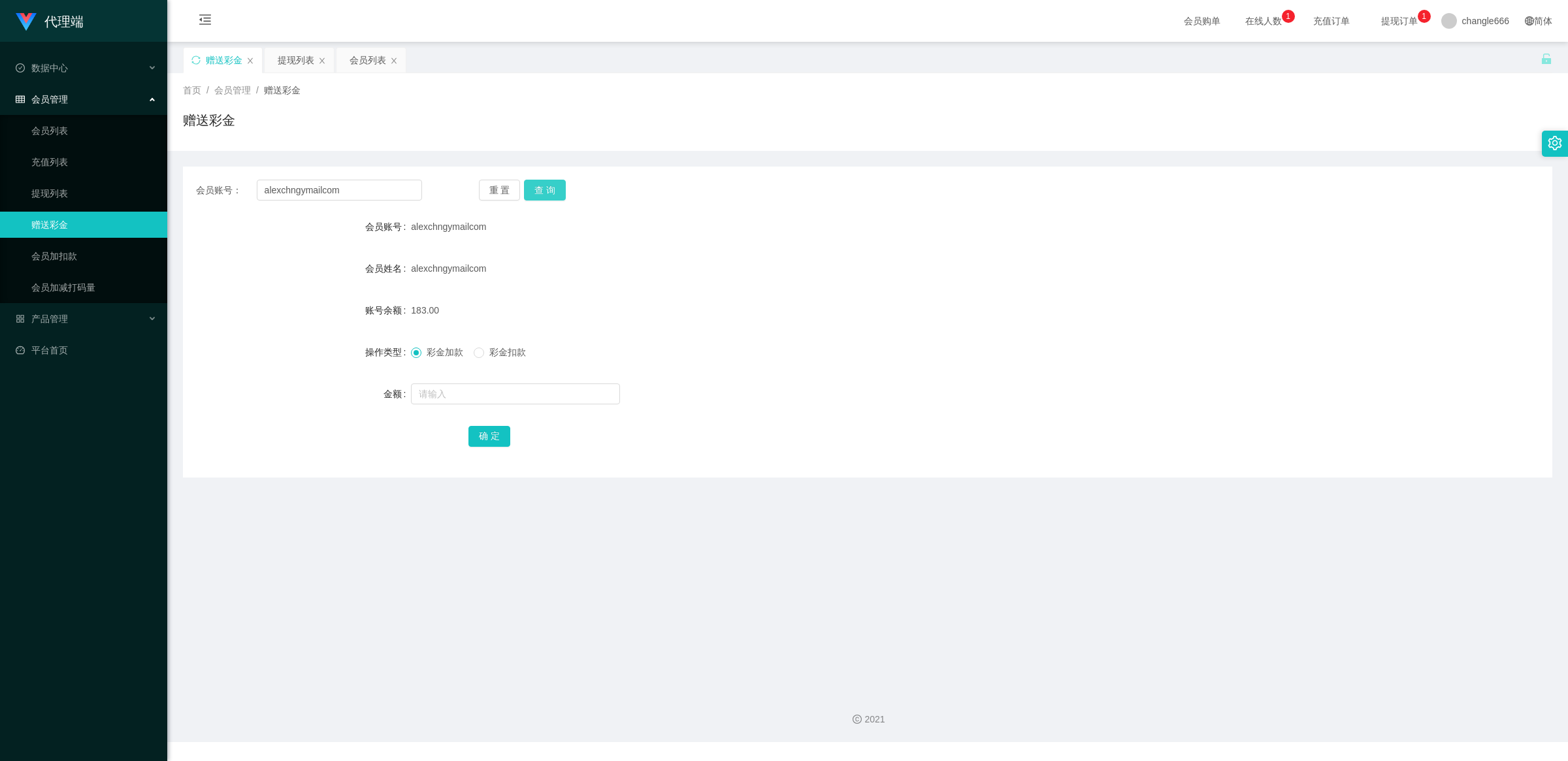
click at [560, 187] on button "查 询" at bounding box center [545, 189] width 42 height 21
click at [294, 53] on div "提现列表" at bounding box center [296, 60] width 36 height 25
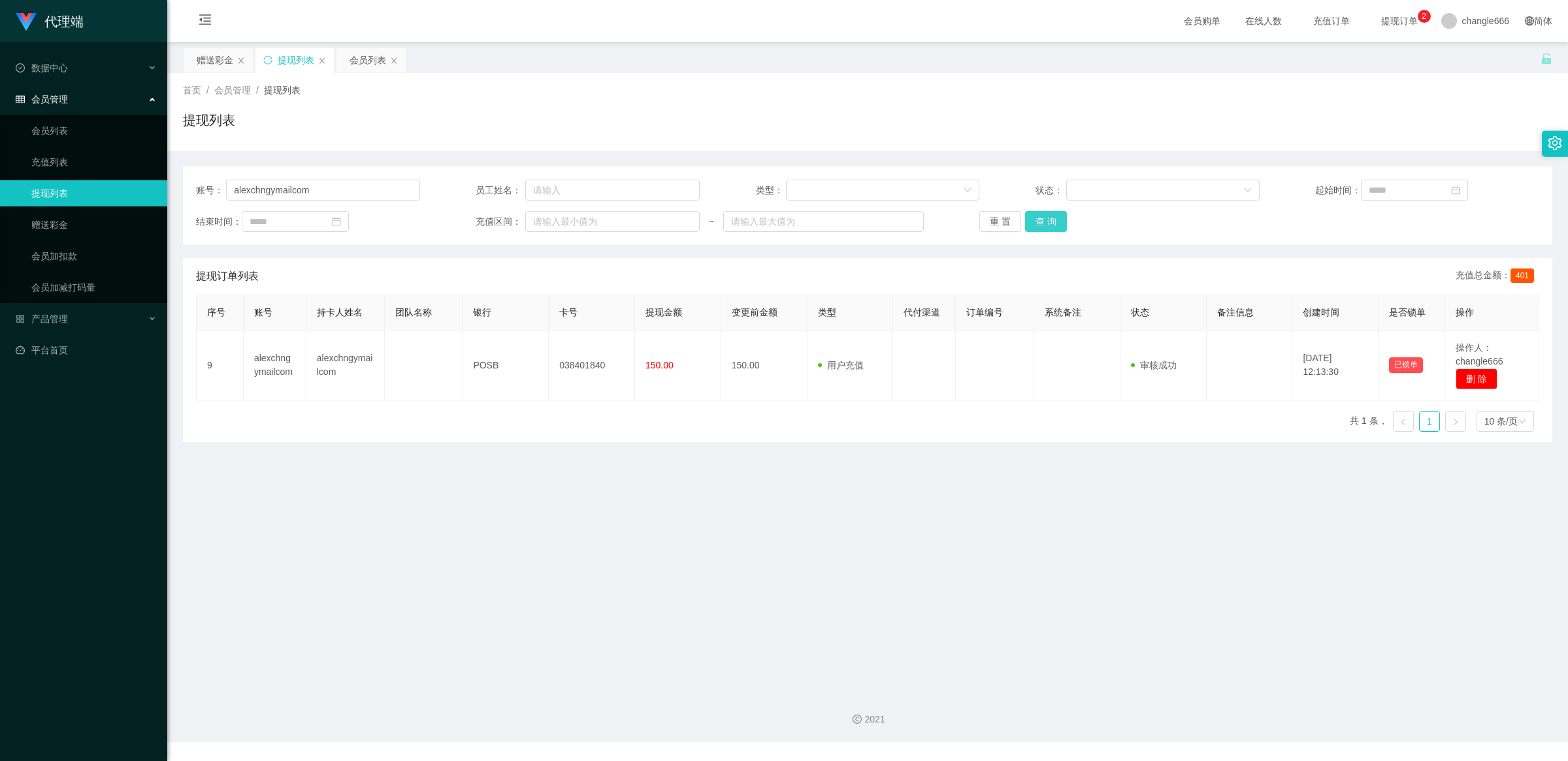
click at [1046, 219] on button "查 询" at bounding box center [1046, 221] width 42 height 21
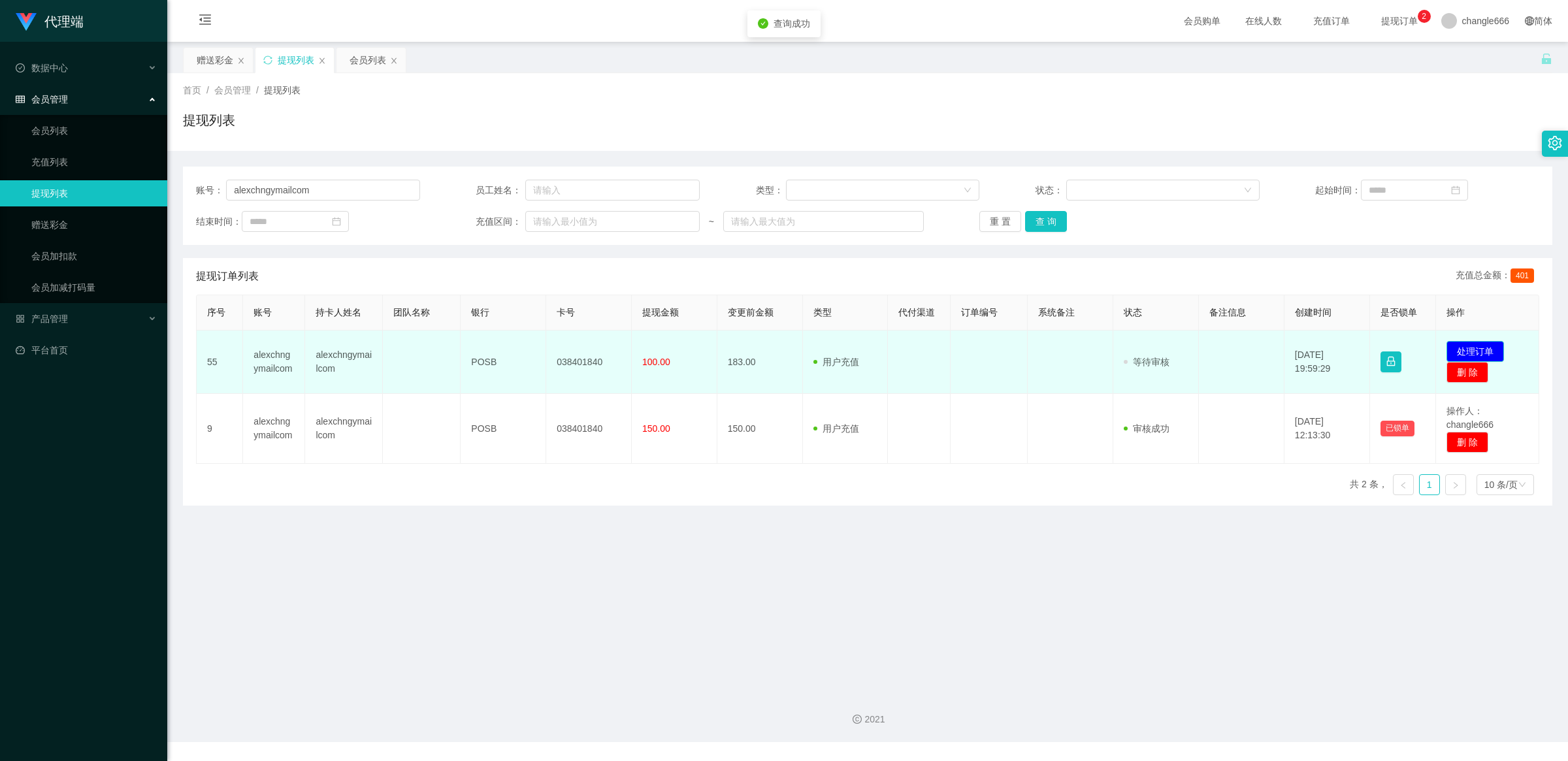
click at [1472, 344] on button "处理订单" at bounding box center [1475, 351] width 57 height 21
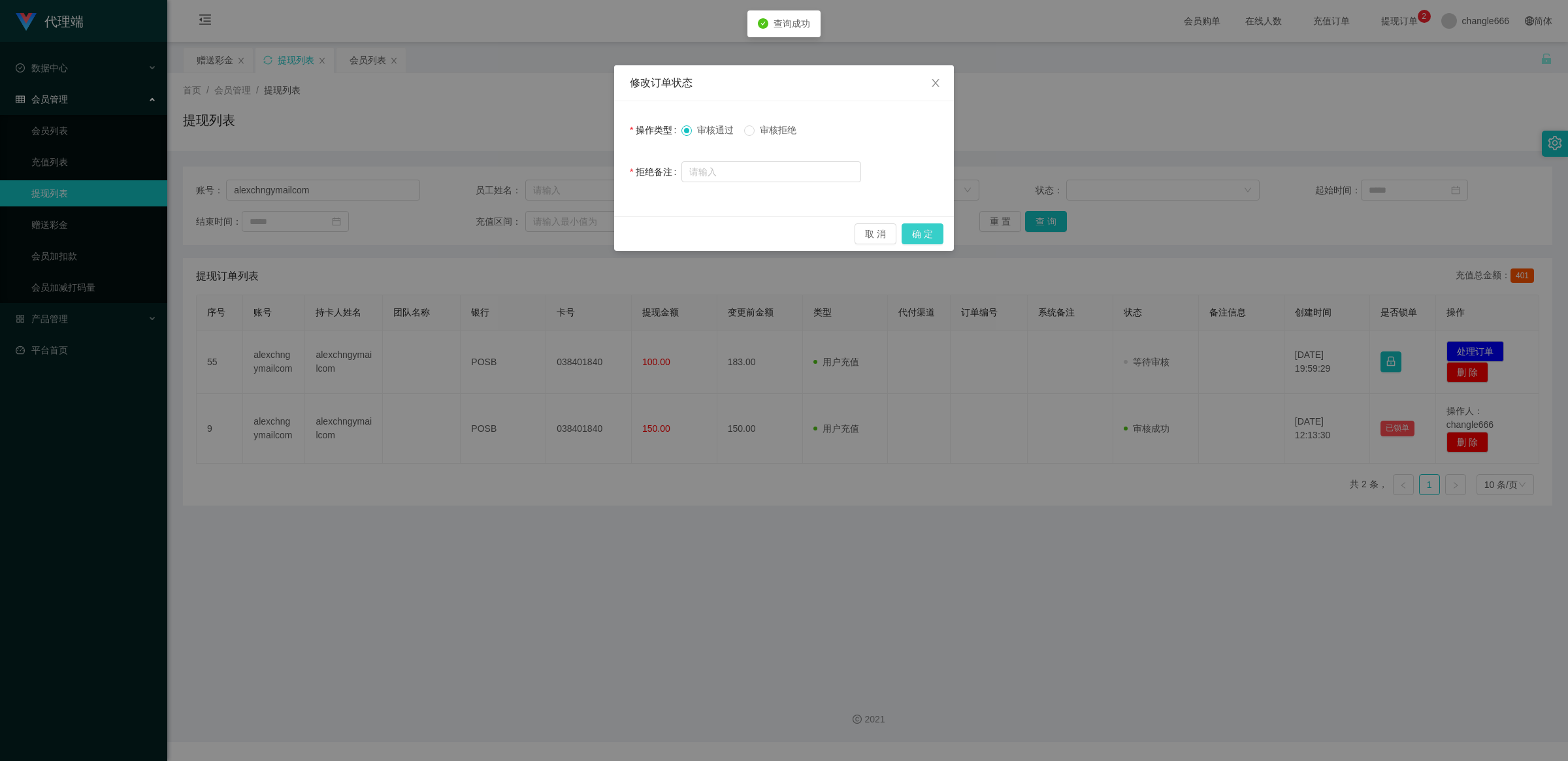
click at [933, 229] on button "确 定" at bounding box center [923, 234] width 42 height 21
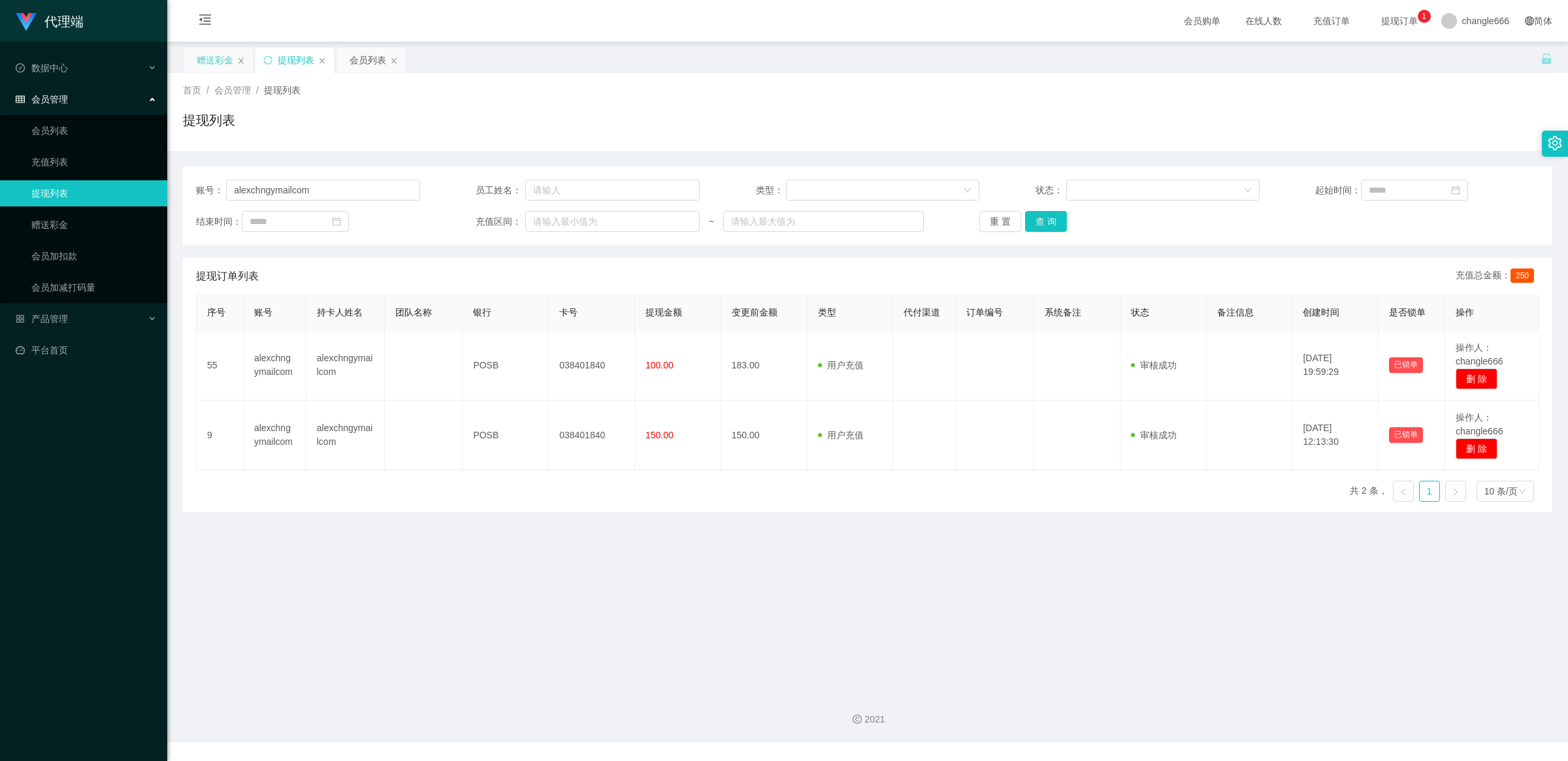
click at [214, 60] on div "赠送彩金" at bounding box center [214, 60] width 36 height 25
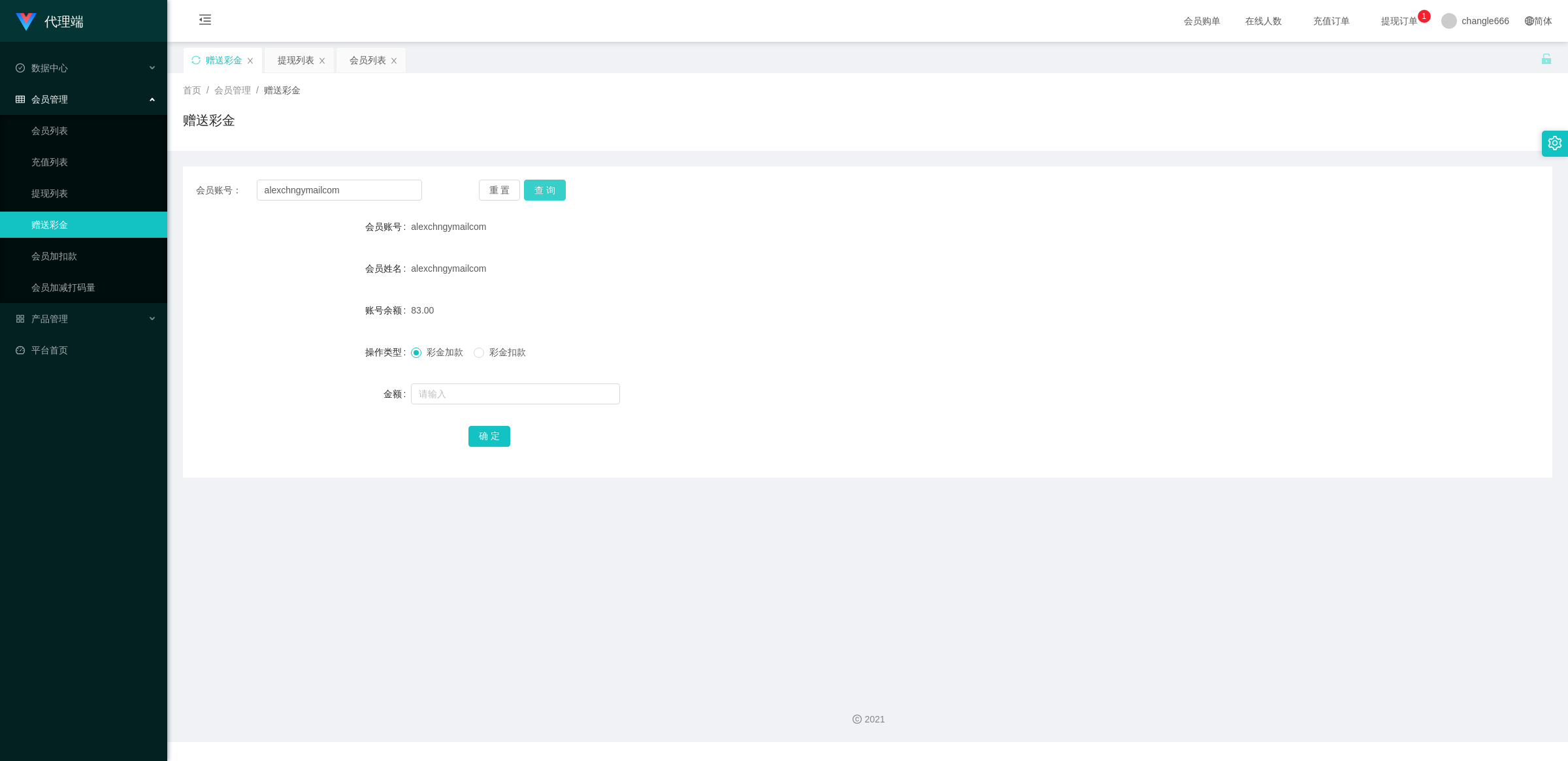
click at [546, 189] on button "查 询" at bounding box center [545, 189] width 42 height 21
click at [541, 183] on button "查 询" at bounding box center [545, 189] width 42 height 21
click at [557, 194] on button "查 询" at bounding box center [545, 189] width 42 height 21
click at [557, 194] on div "重 置 查 询" at bounding box center [592, 189] width 226 height 21
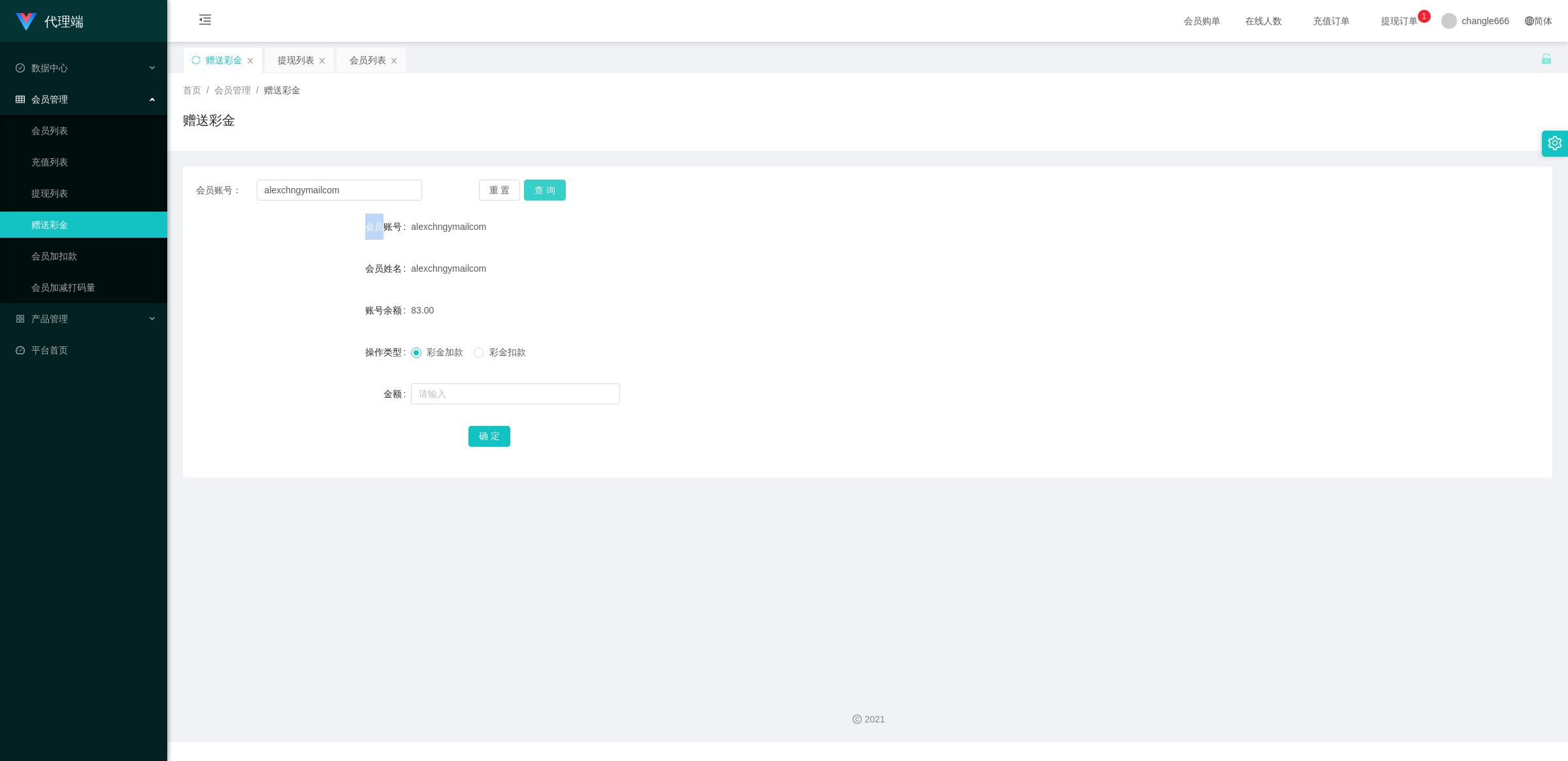
click at [553, 188] on button "查 询" at bounding box center [545, 189] width 42 height 21
click at [291, 64] on div "提现列表" at bounding box center [296, 60] width 36 height 25
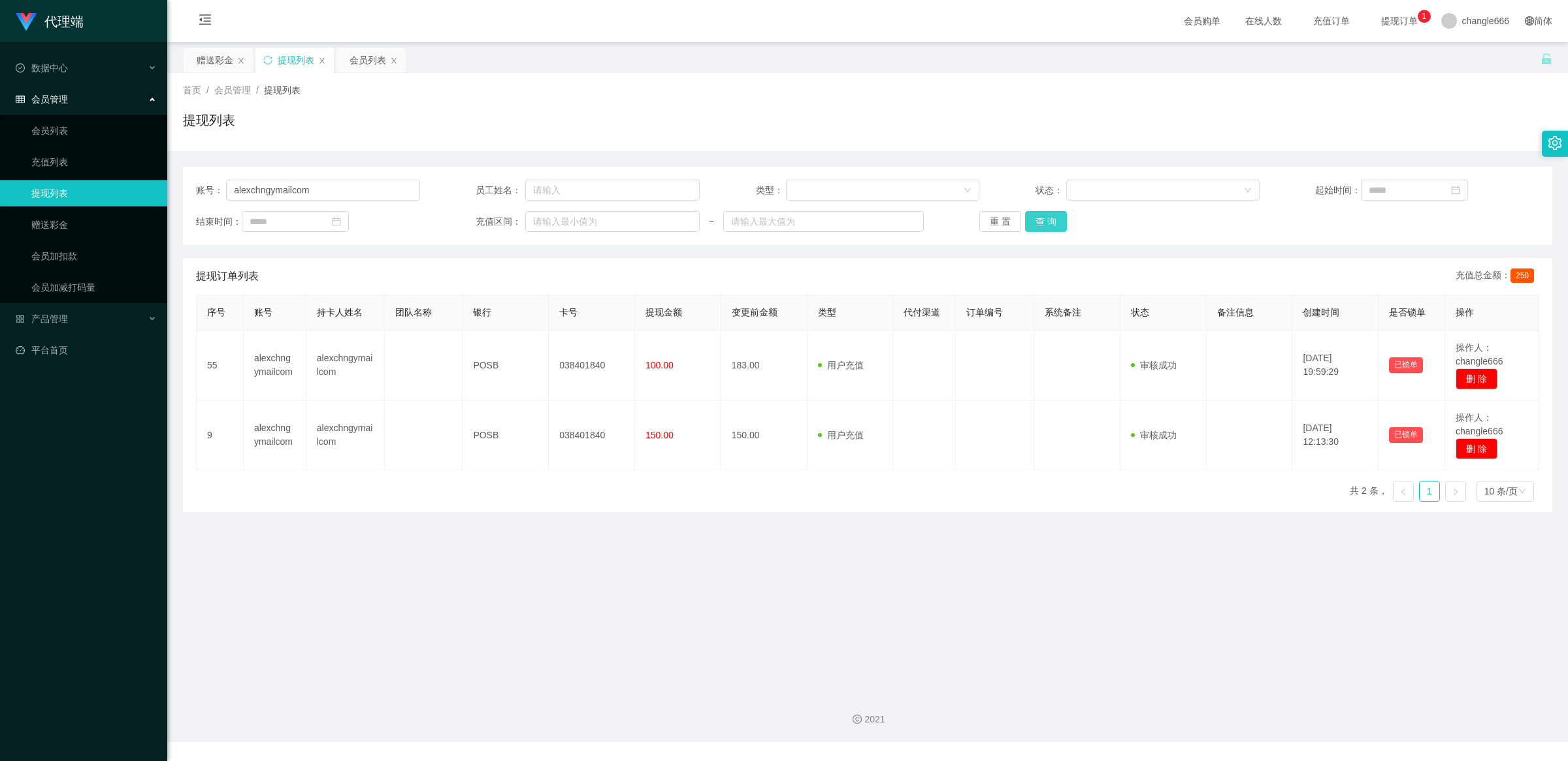
click at [1046, 222] on button "查 询" at bounding box center [1046, 221] width 42 height 21
click at [219, 63] on div "赠送彩金" at bounding box center [214, 60] width 36 height 25
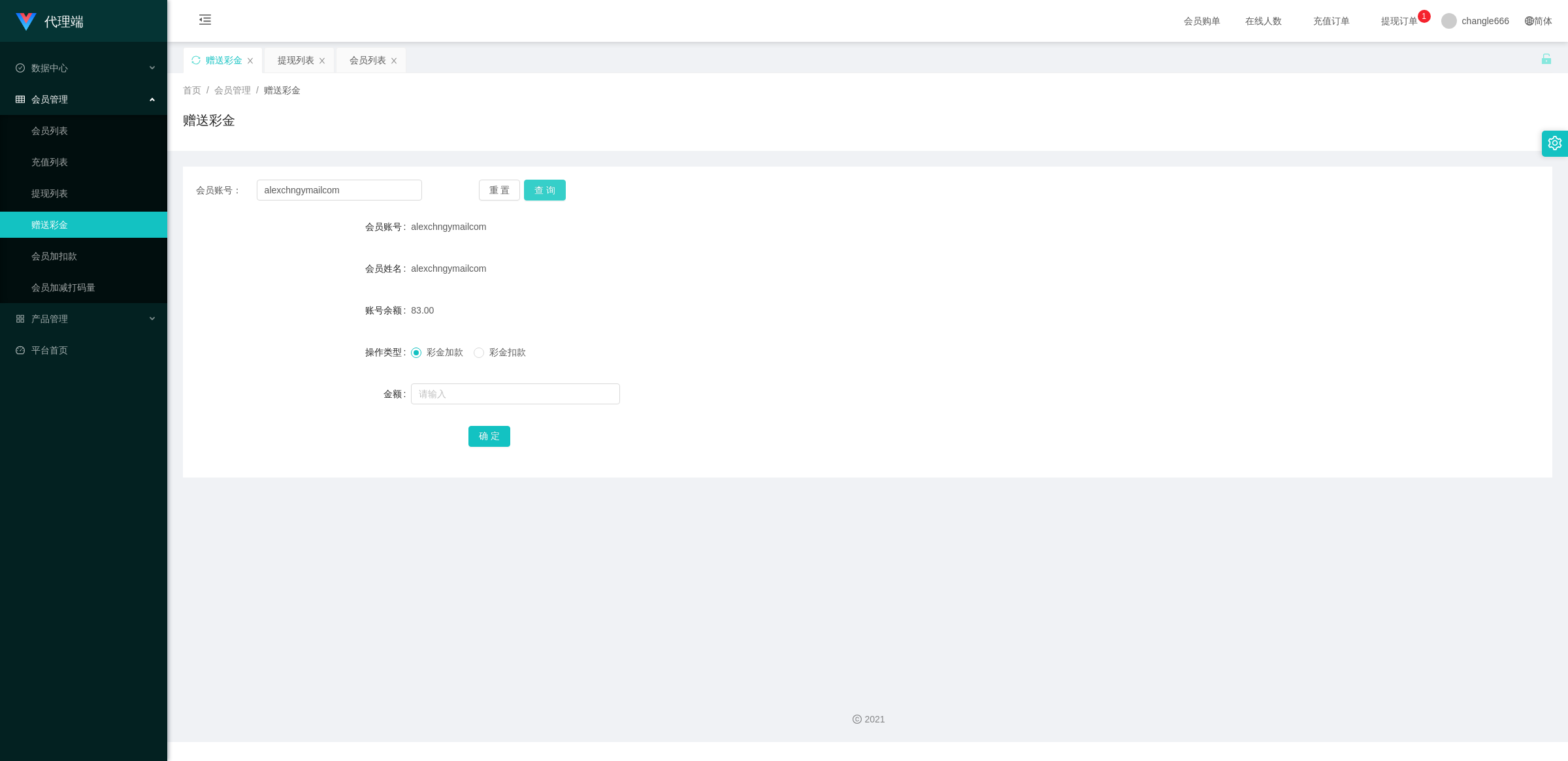
click at [560, 194] on button "查 询" at bounding box center [545, 189] width 42 height 21
click at [559, 191] on button "查 询" at bounding box center [545, 189] width 42 height 21
click at [547, 194] on button "查 询" at bounding box center [545, 189] width 42 height 21
click at [298, 181] on input "alexchngymailcom" at bounding box center [339, 189] width 165 height 21
click at [295, 186] on input "alexchngymailcom" at bounding box center [339, 189] width 165 height 21
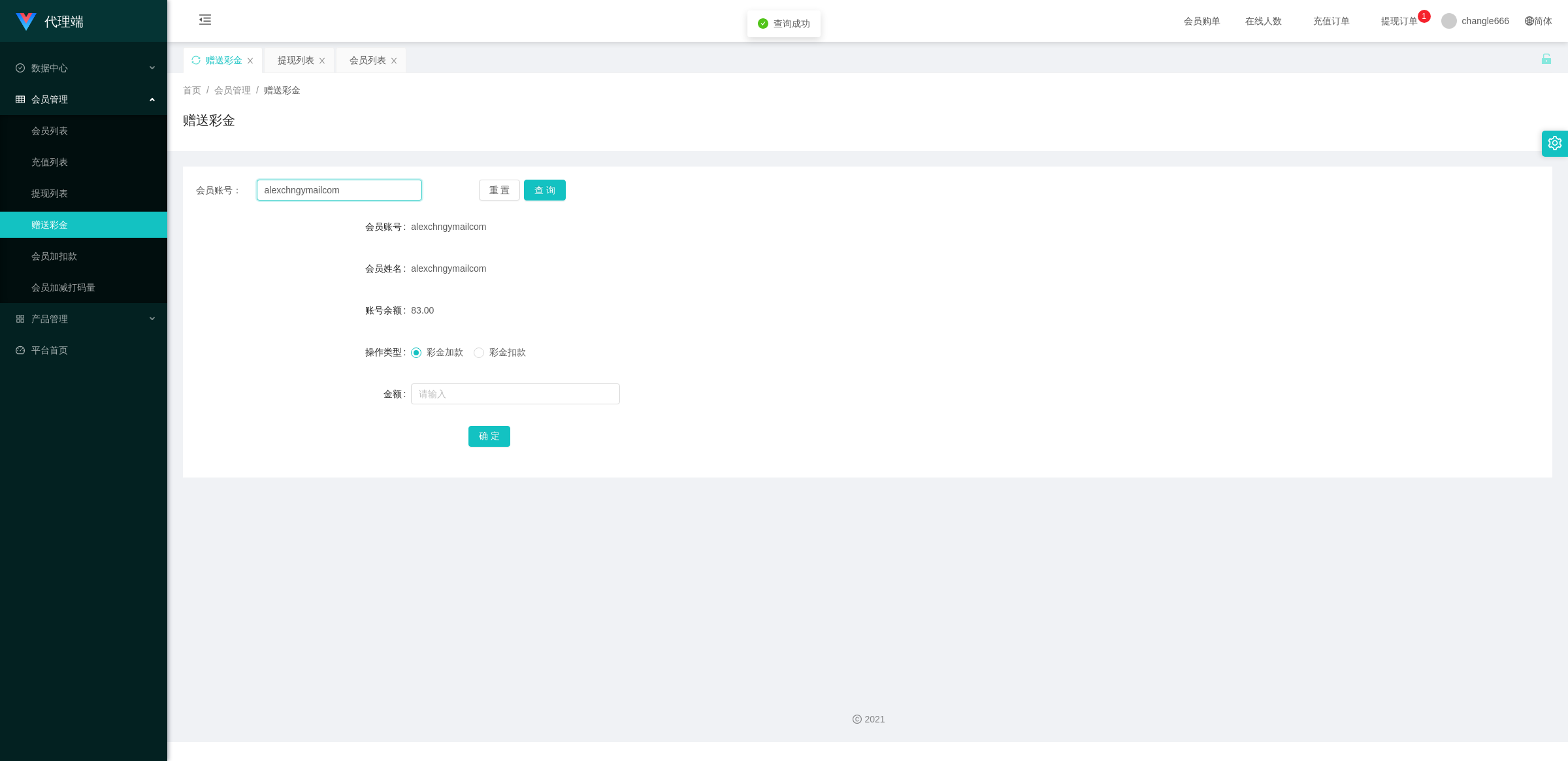
click at [295, 186] on input "alexchngymailcom" at bounding box center [339, 189] width 165 height 21
click at [289, 61] on div "提现列表" at bounding box center [296, 60] width 36 height 25
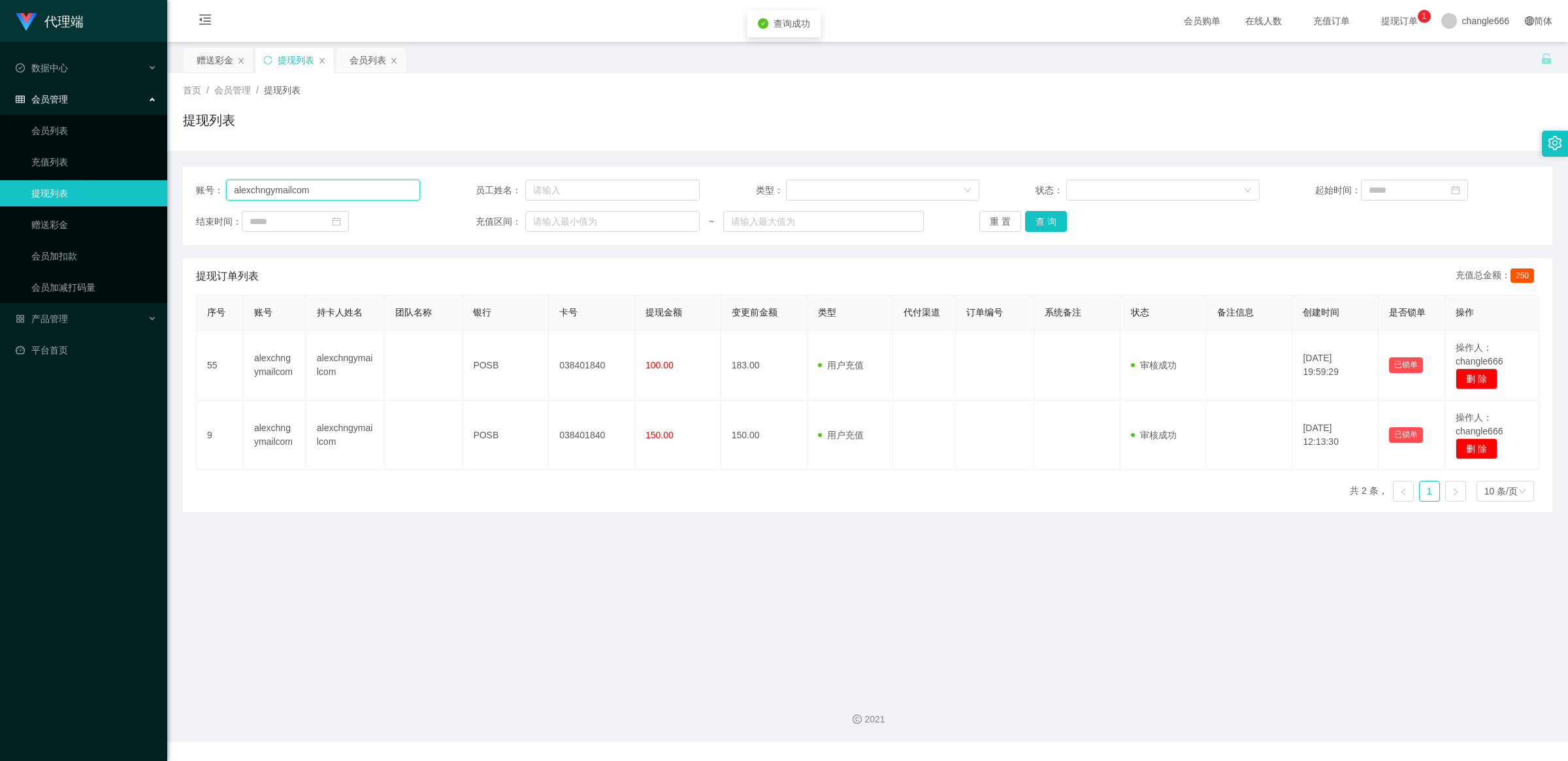
click at [333, 186] on input "alexchngymailcom" at bounding box center [322, 189] width 194 height 21
click at [1047, 227] on button "查 询" at bounding box center [1046, 221] width 42 height 21
click at [386, 73] on div "首页 / 会员管理 / 提现列表 / 提现列表" at bounding box center [868, 111] width 1401 height 78
click at [380, 59] on div "会员列表" at bounding box center [367, 60] width 36 height 25
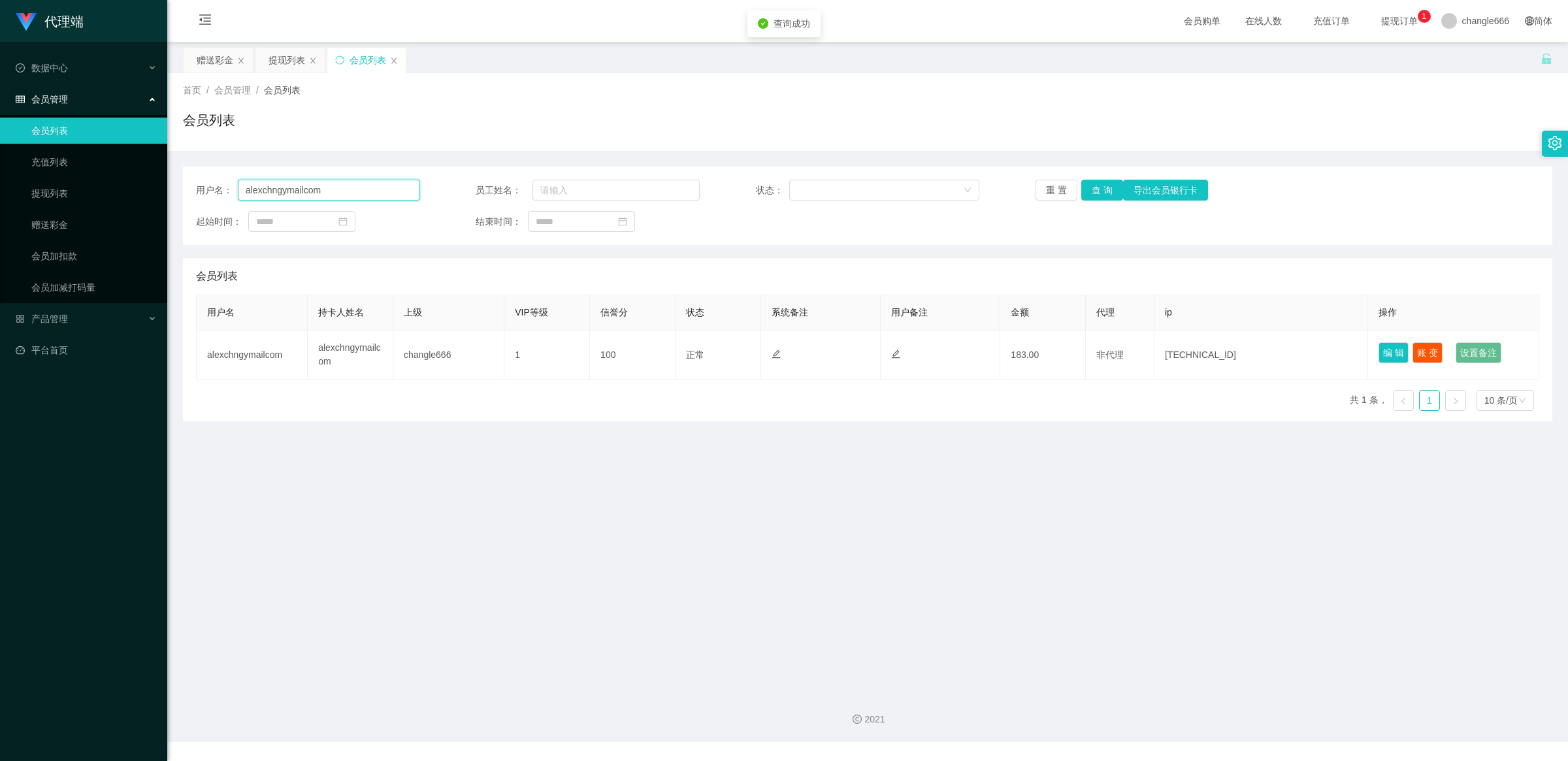
click at [347, 189] on input "alexchngymailcom" at bounding box center [329, 189] width 182 height 21
click at [1096, 189] on button "查 询" at bounding box center [1102, 189] width 42 height 21
click at [1103, 193] on button "查 询" at bounding box center [1102, 189] width 42 height 21
click at [293, 54] on div "提现列表" at bounding box center [287, 60] width 36 height 25
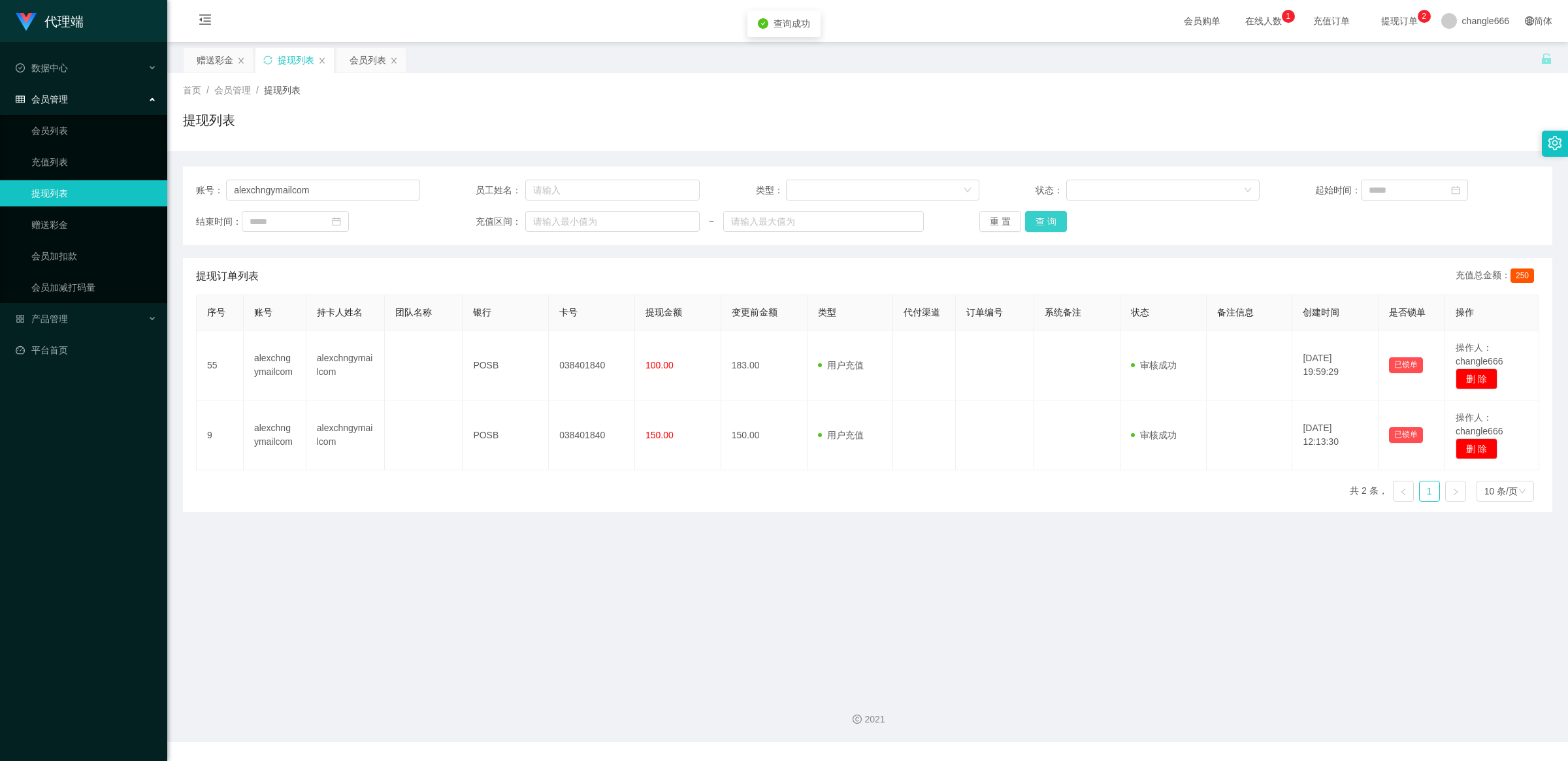
click at [1030, 213] on button "查 询" at bounding box center [1046, 221] width 42 height 21
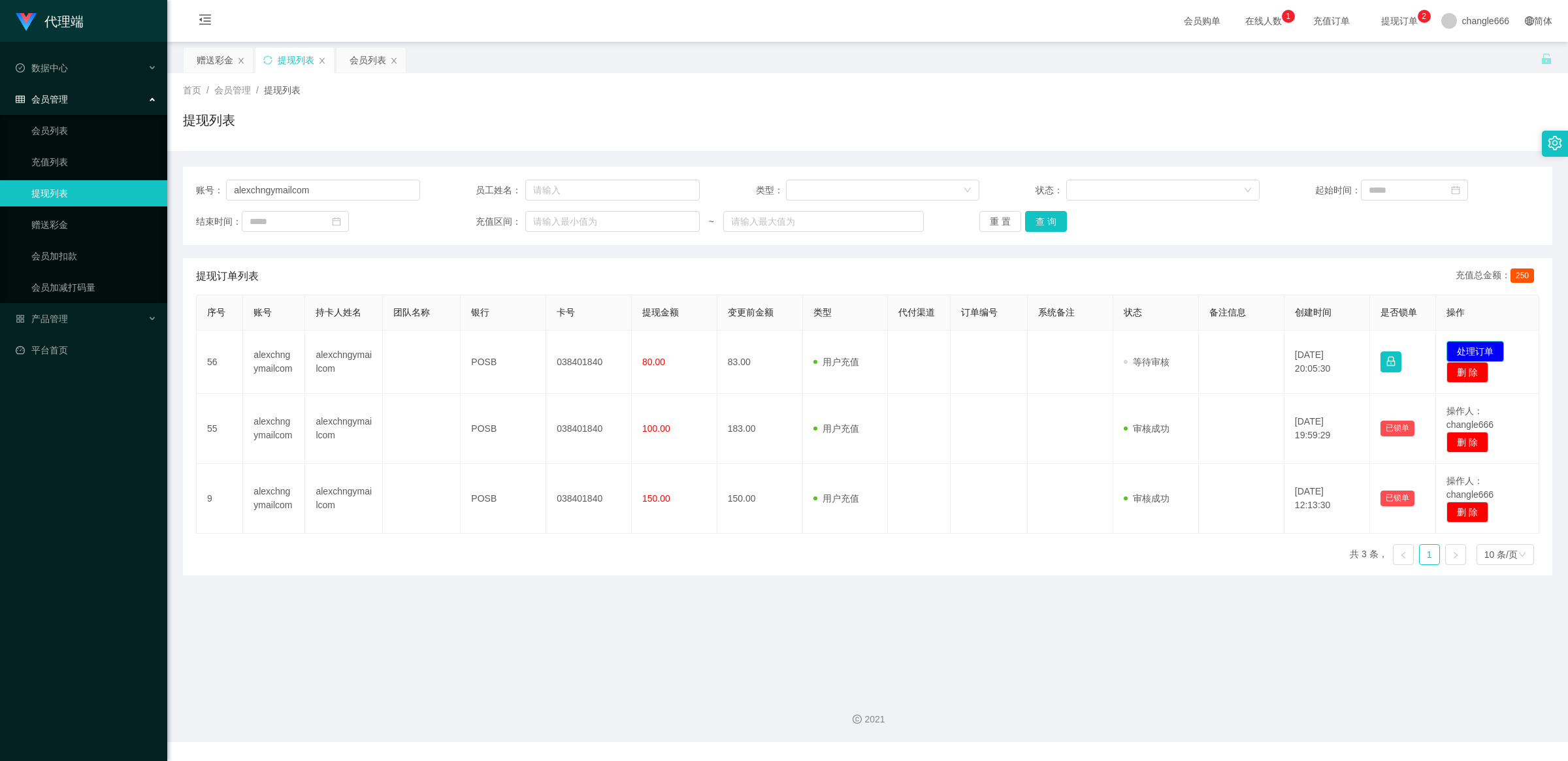
click at [1447, 349] on button "处理订单" at bounding box center [1475, 351] width 57 height 21
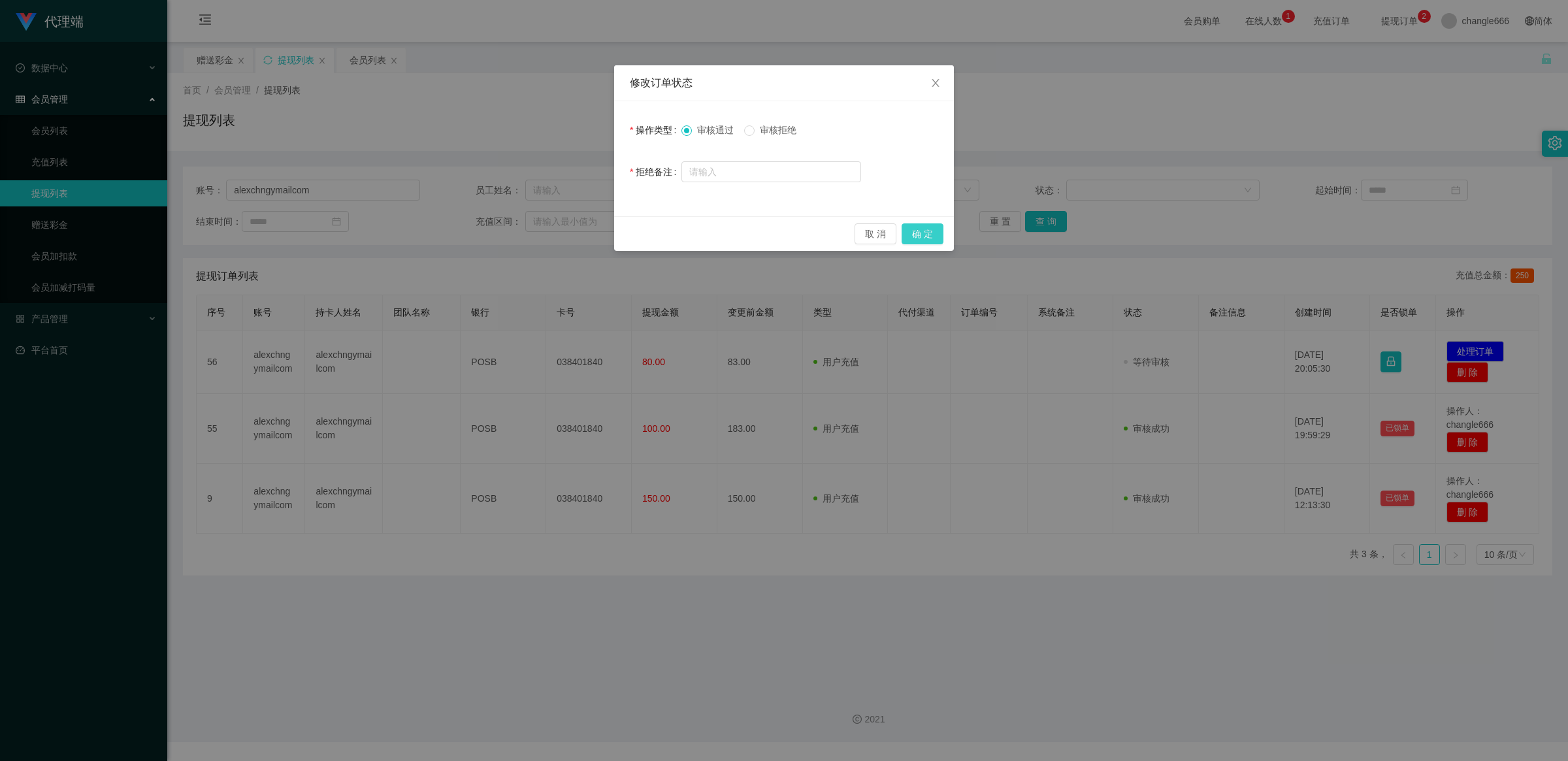
click at [922, 234] on button "确 定" at bounding box center [923, 234] width 42 height 21
